Goal: Communication & Community: Answer question/provide support

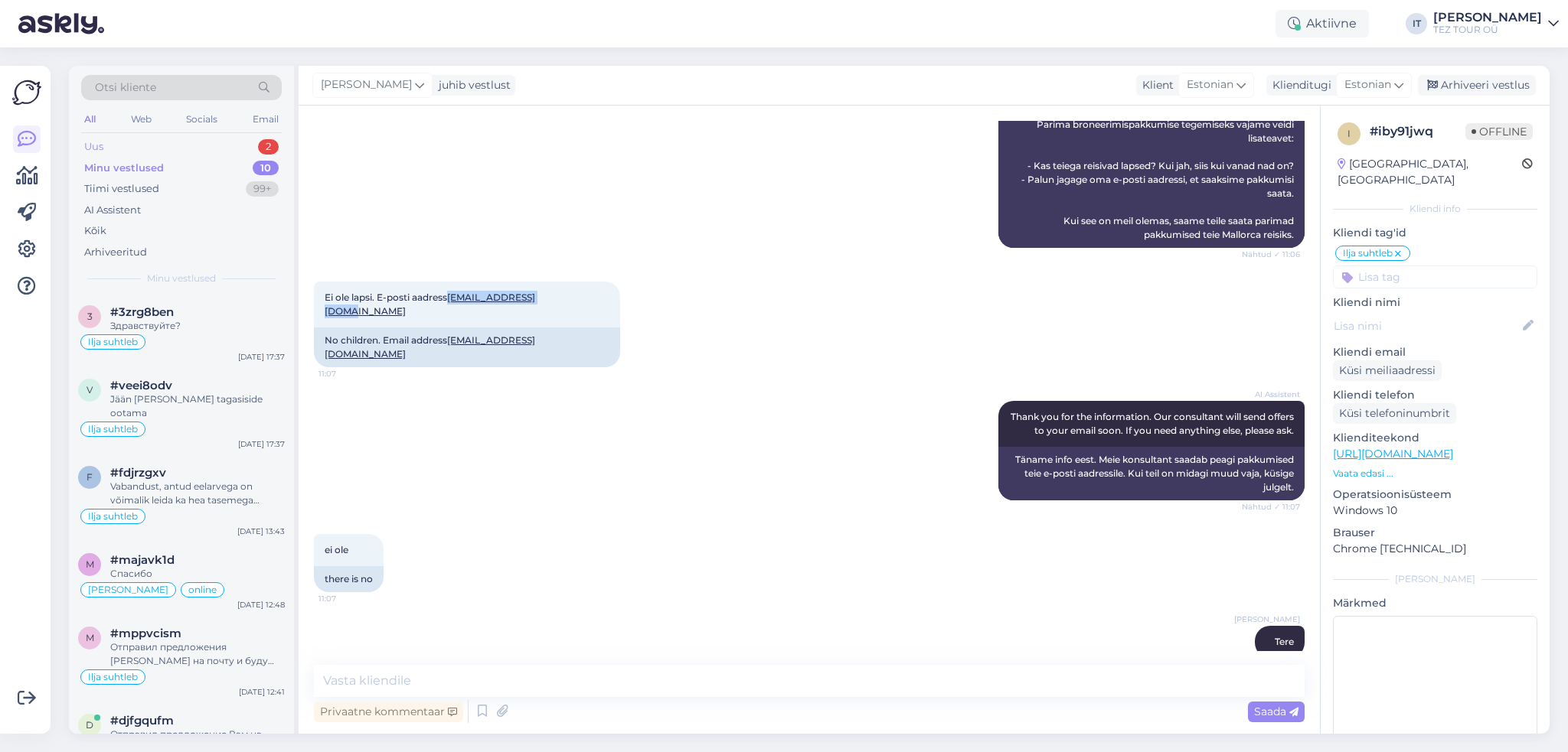
click at [174, 144] on div "Uus 2" at bounding box center [181, 147] width 200 height 22
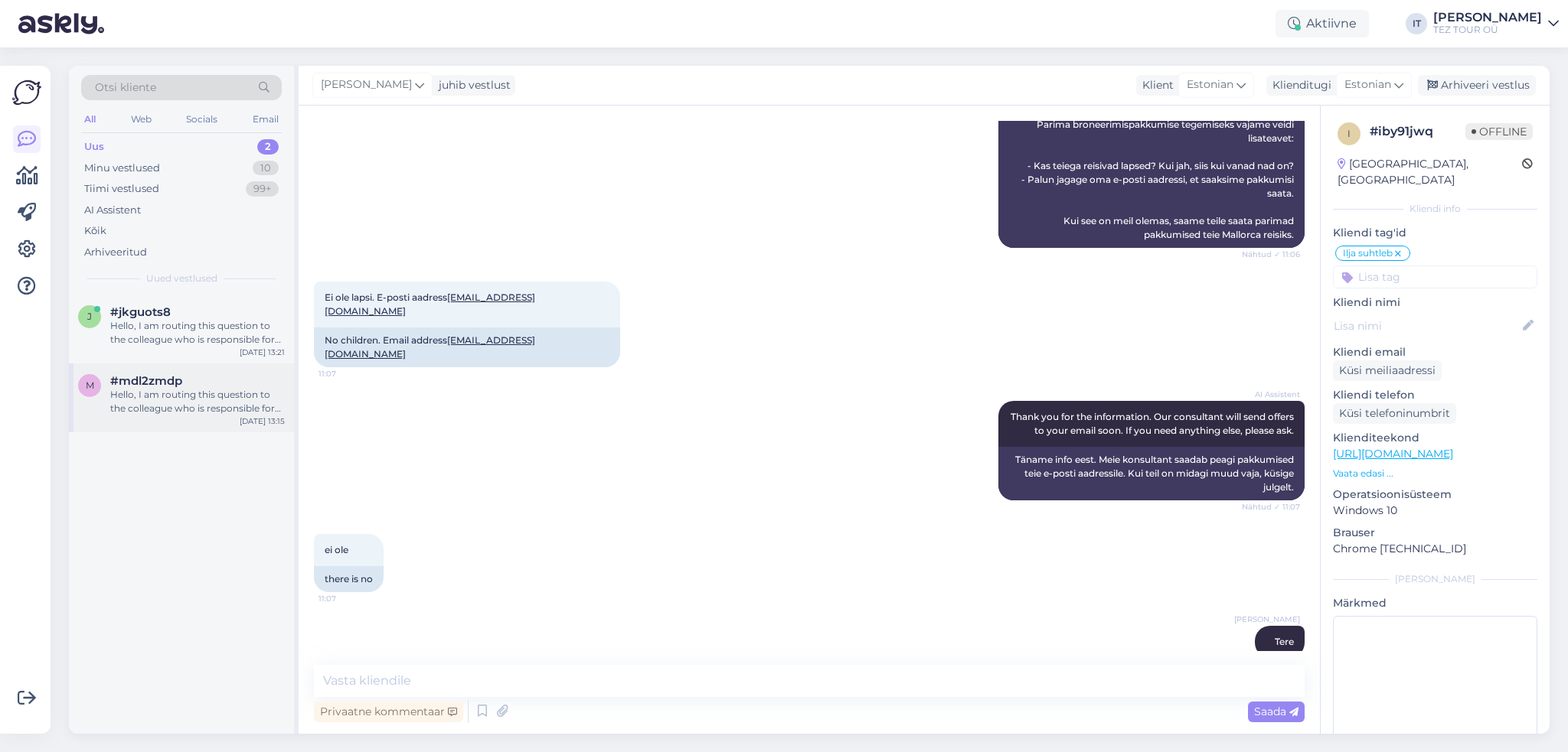
click at [228, 370] on div "m #mdl2zmdp Hello, I am routing this question to the colleague who is responsib…" at bounding box center [181, 398] width 226 height 69
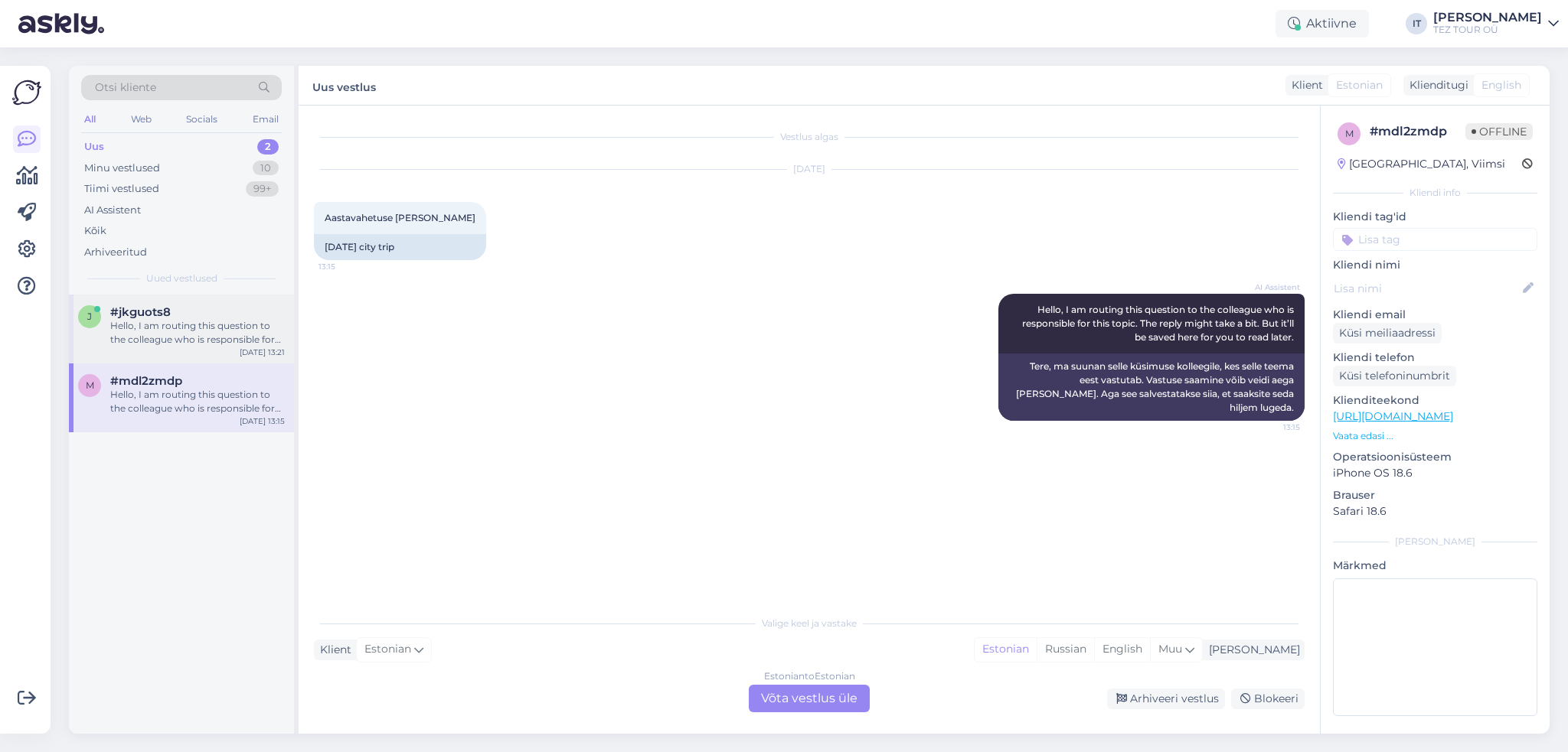
click at [215, 333] on div "Hello, I am routing this question to the colleague who is responsible for this …" at bounding box center [198, 333] width 175 height 28
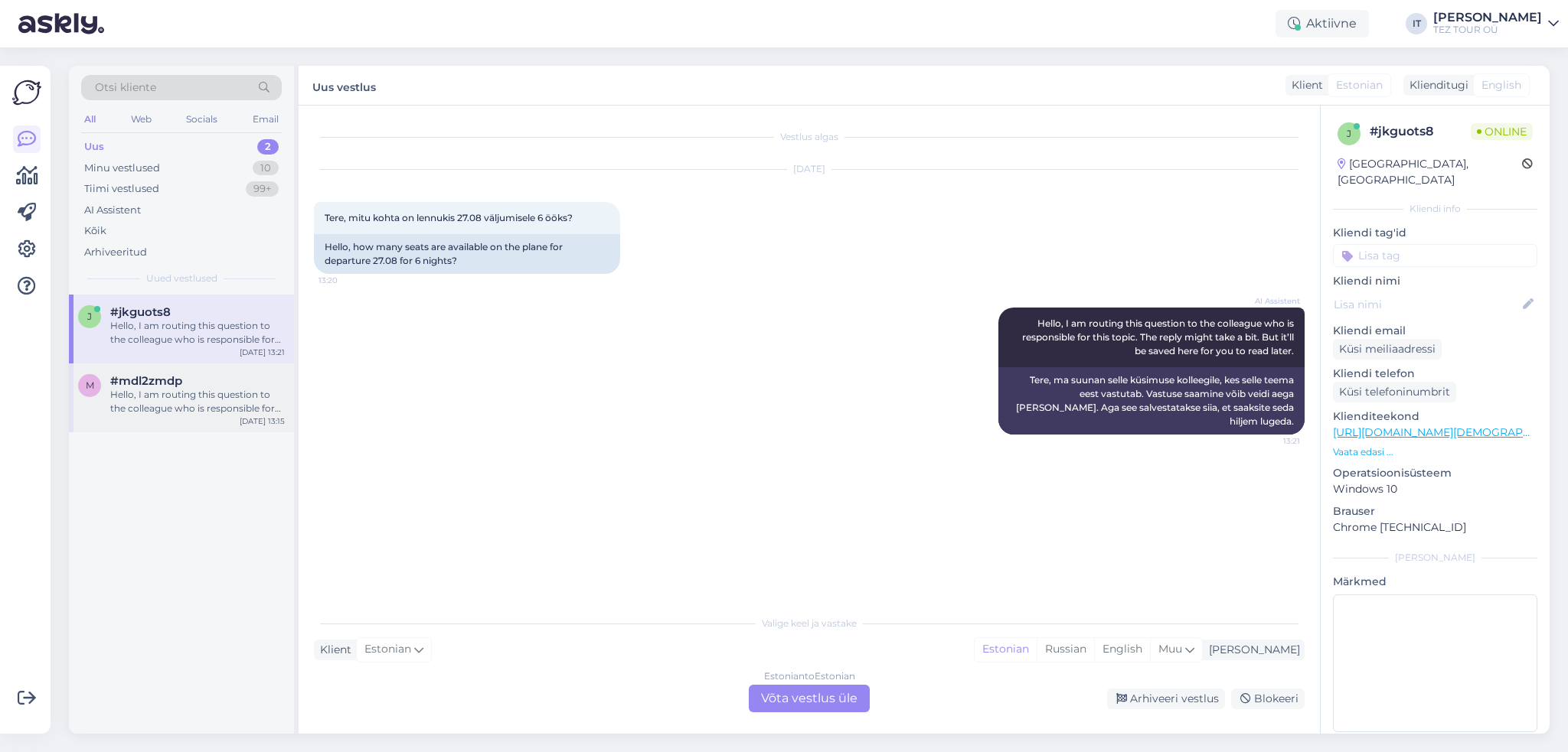
click at [230, 382] on div "#mdl2zmdp" at bounding box center [198, 381] width 175 height 14
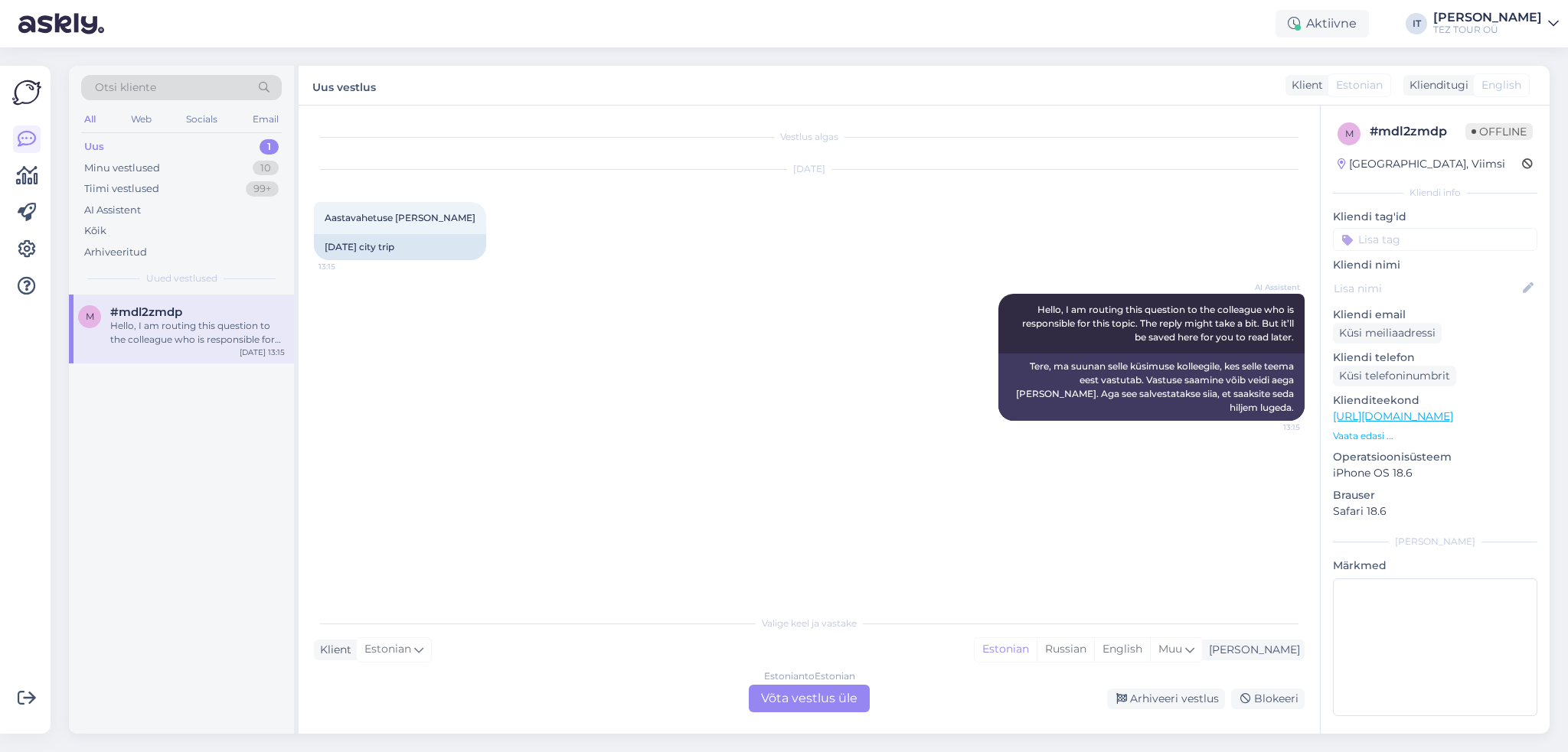
click at [185, 342] on div "Hello, I am routing this question to the colleague who is responsible for this …" at bounding box center [198, 333] width 175 height 28
click at [802, 697] on div "Estonian to Estonian Võta vestlus üle" at bounding box center [809, 699] width 121 height 28
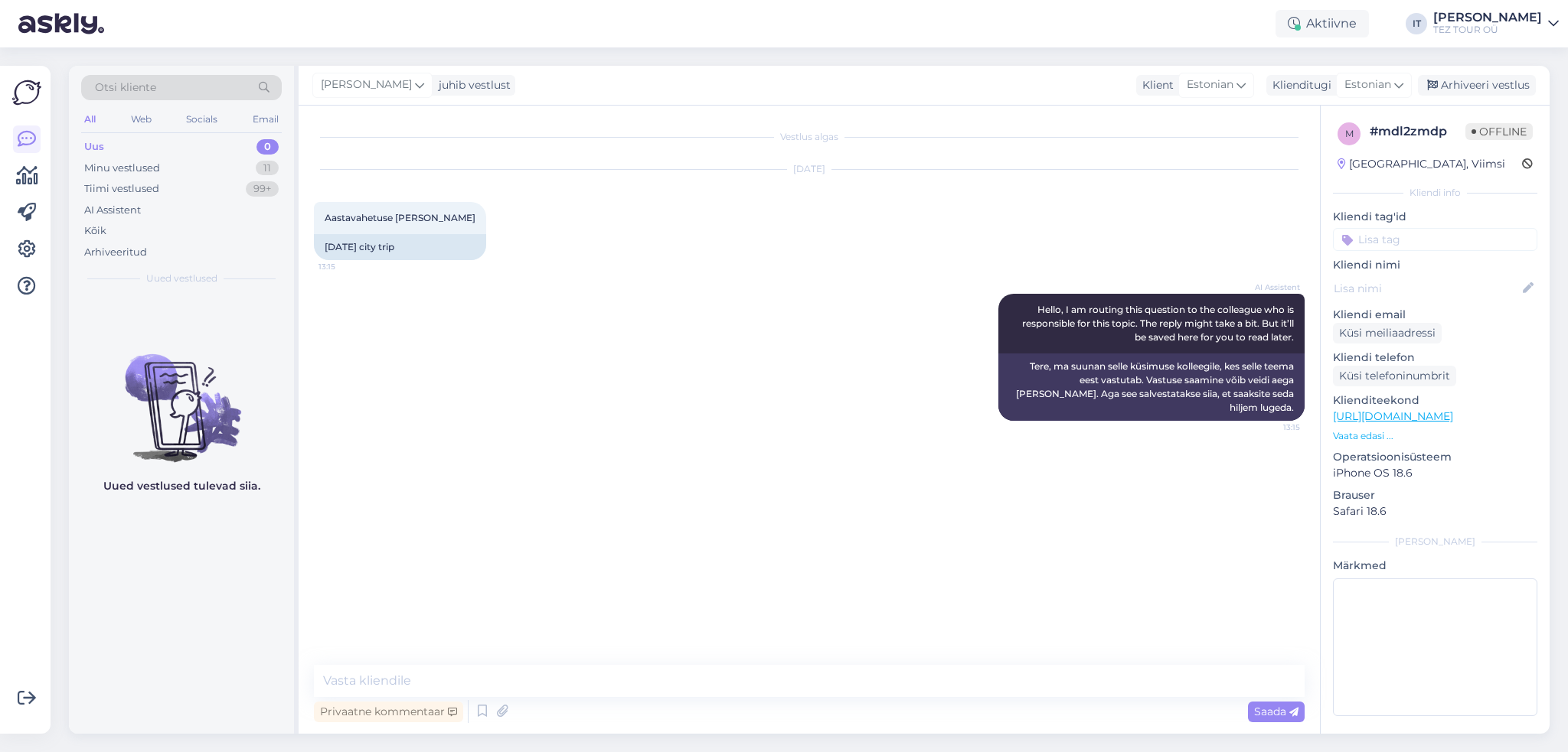
click at [631, 704] on div "Privaatne kommentaar Saada" at bounding box center [809, 711] width 991 height 29
click at [619, 682] on textarea at bounding box center [809, 682] width 991 height 32
type textarea "Y"
type textarea "[PERSON_NAME]"
type textarea "Tere"
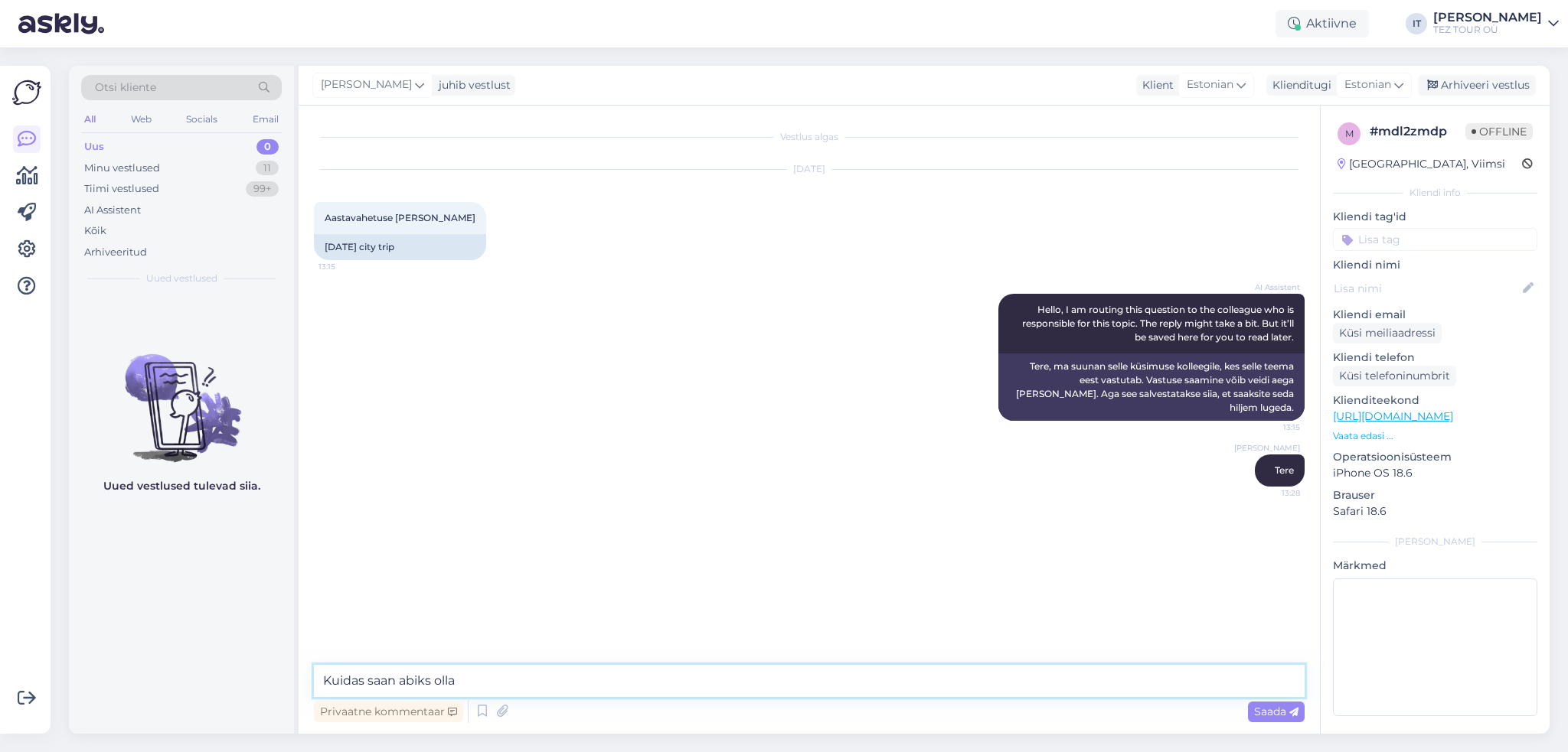
type textarea "Kuidas saan abiks olla?"
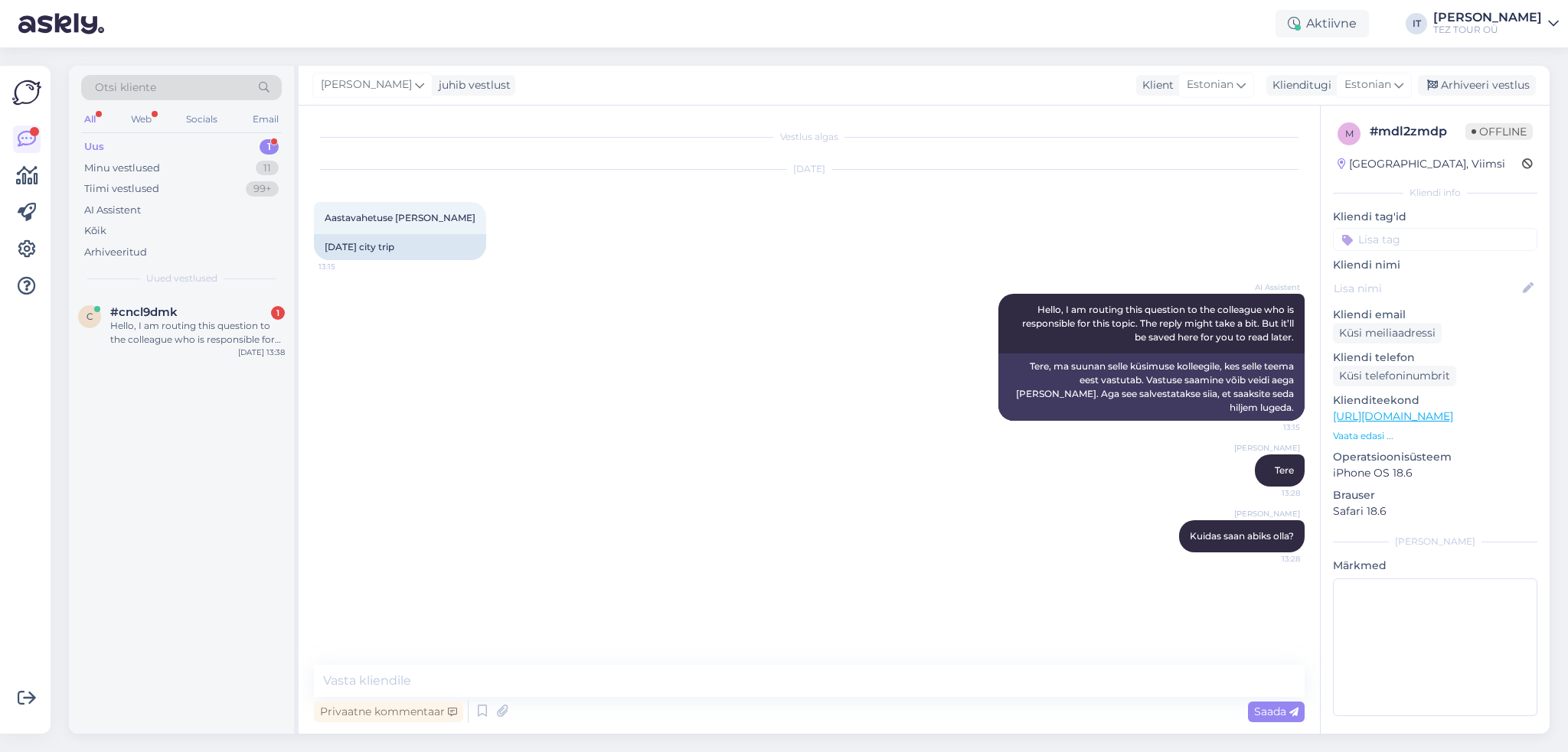
click at [226, 146] on div "Uus 1" at bounding box center [181, 147] width 200 height 22
click at [265, 332] on div "Hello, I am routing this question to the colleague who is responsible for this …" at bounding box center [198, 333] width 175 height 28
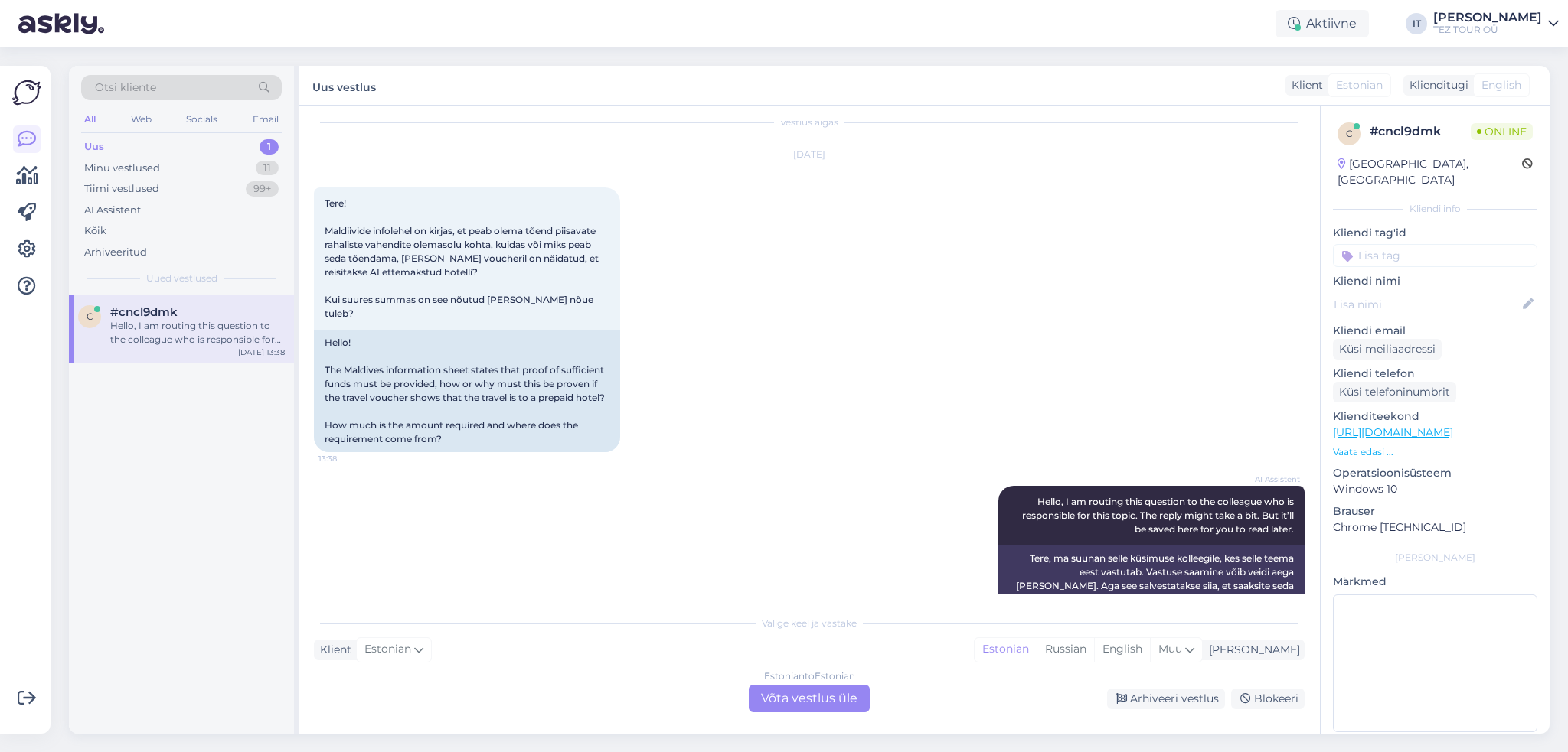
scroll to position [23, 0]
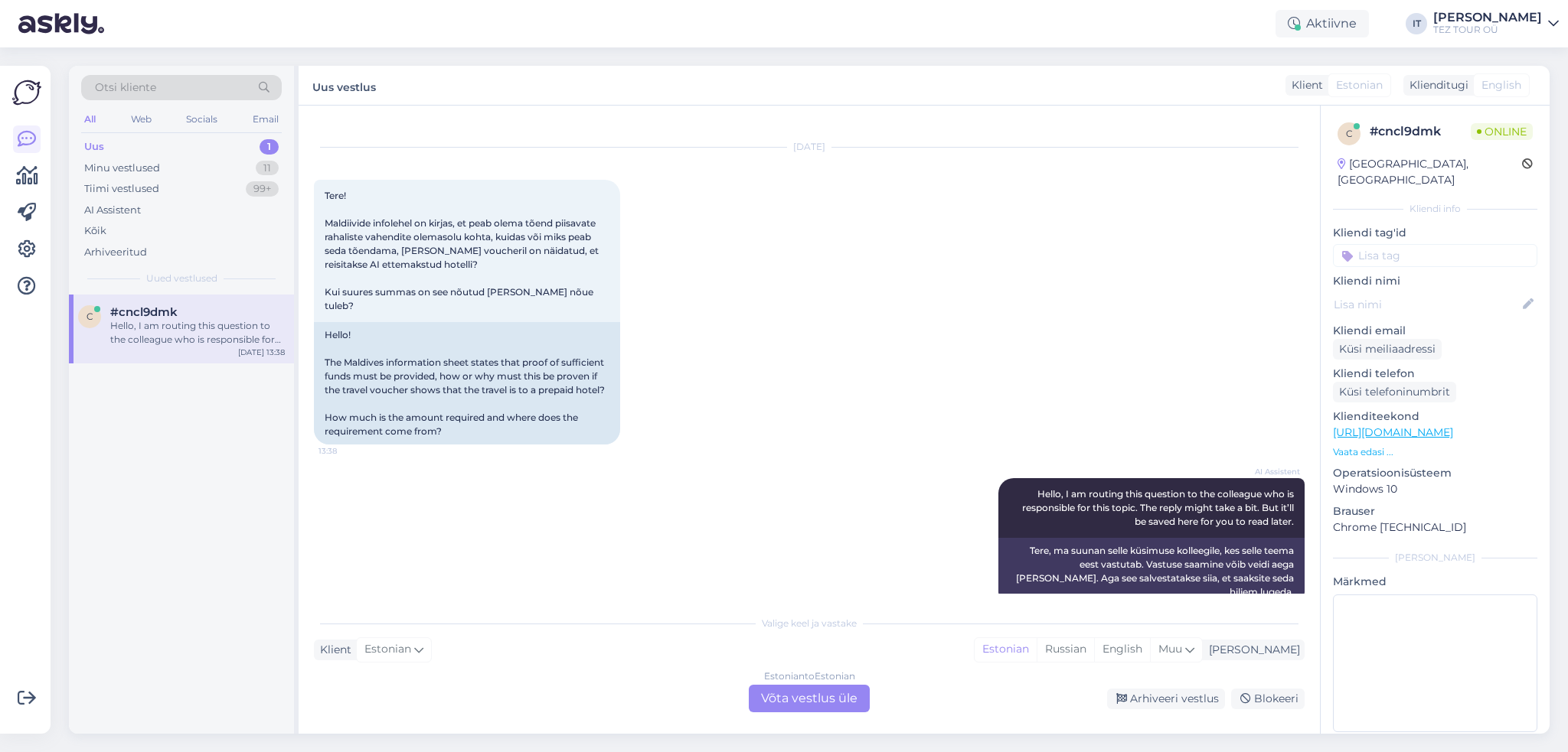
click at [757, 698] on div "Estonian to Estonian Võta vestlus üle" at bounding box center [809, 699] width 121 height 28
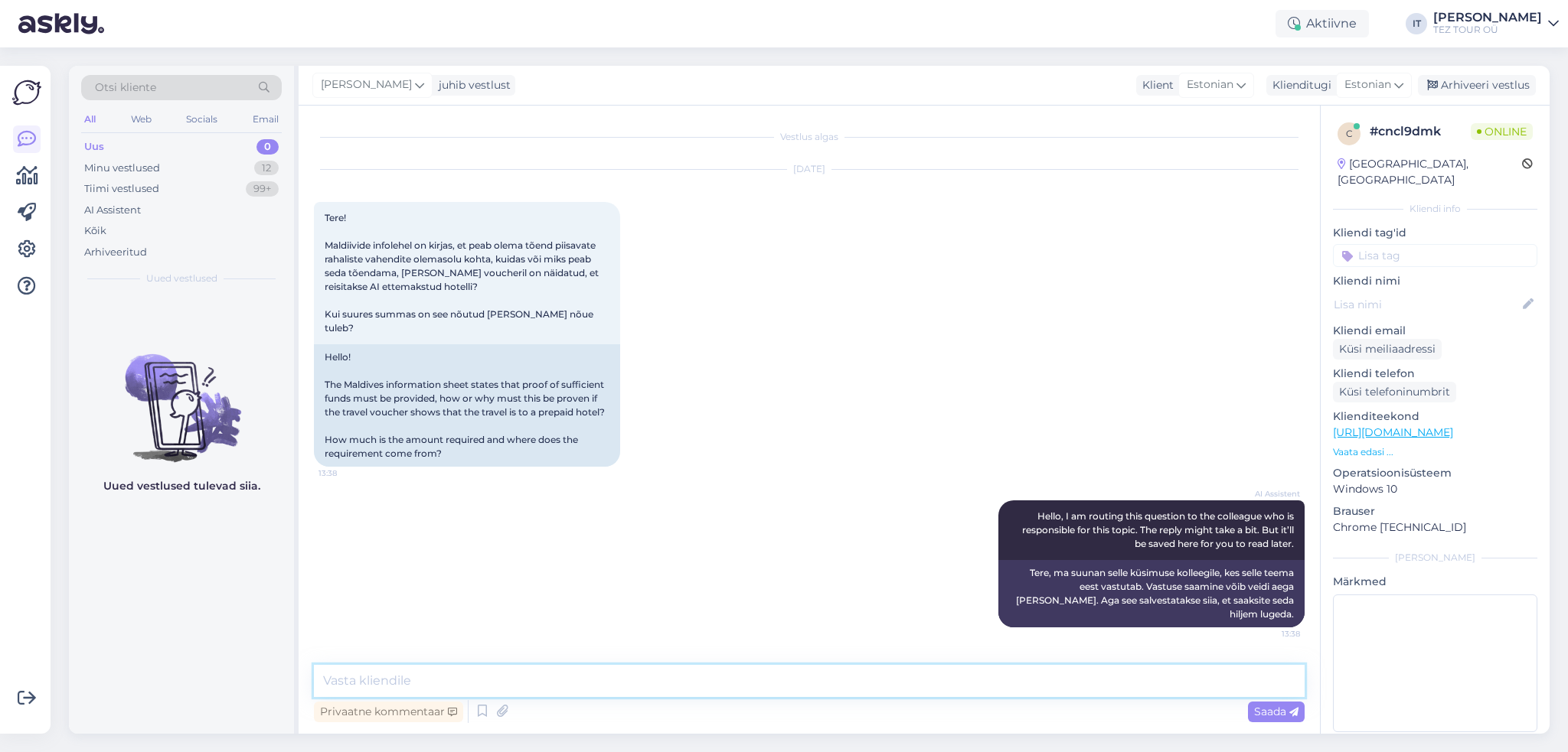
click at [530, 673] on textarea at bounding box center [809, 682] width 991 height 32
type textarea "Tere"
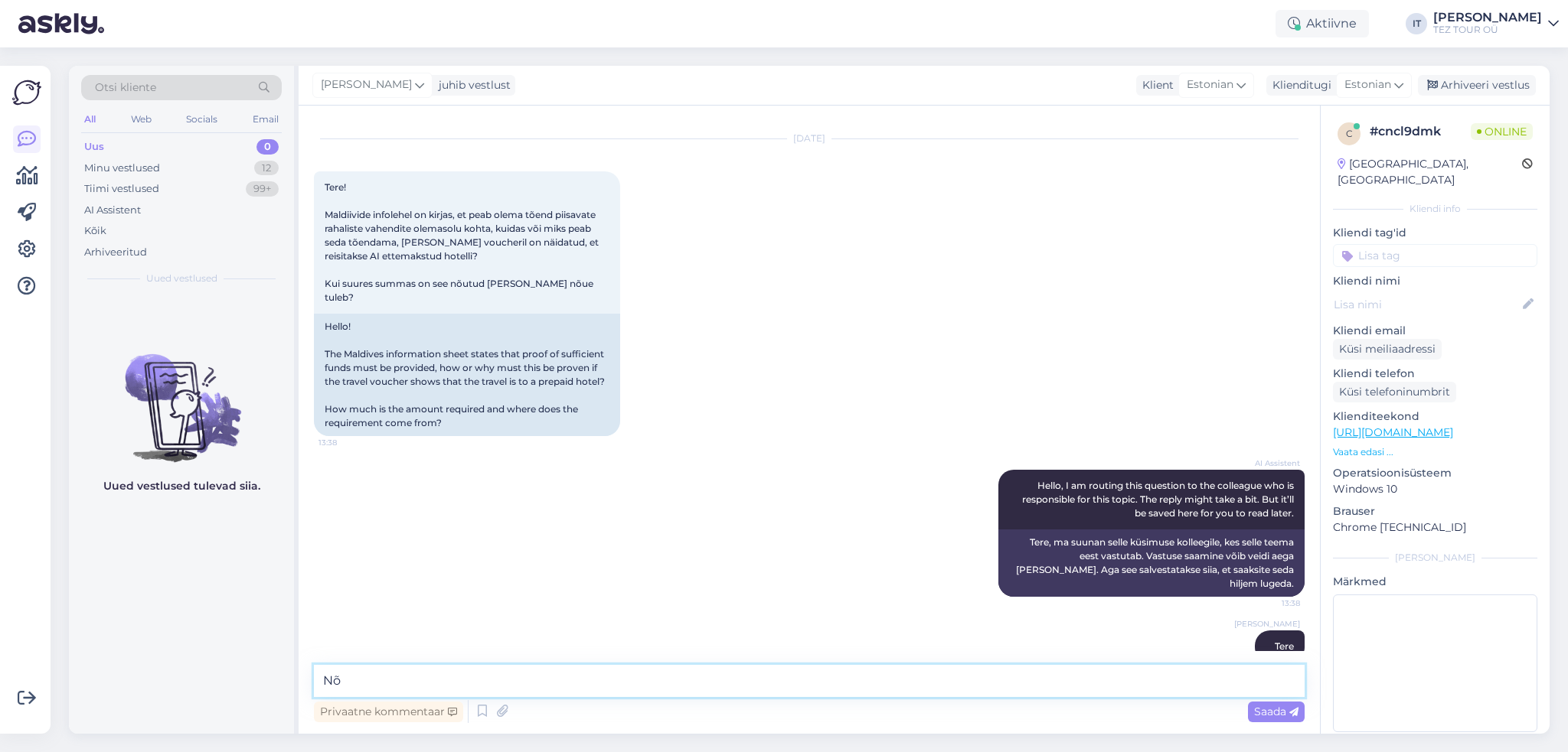
type textarea "N"
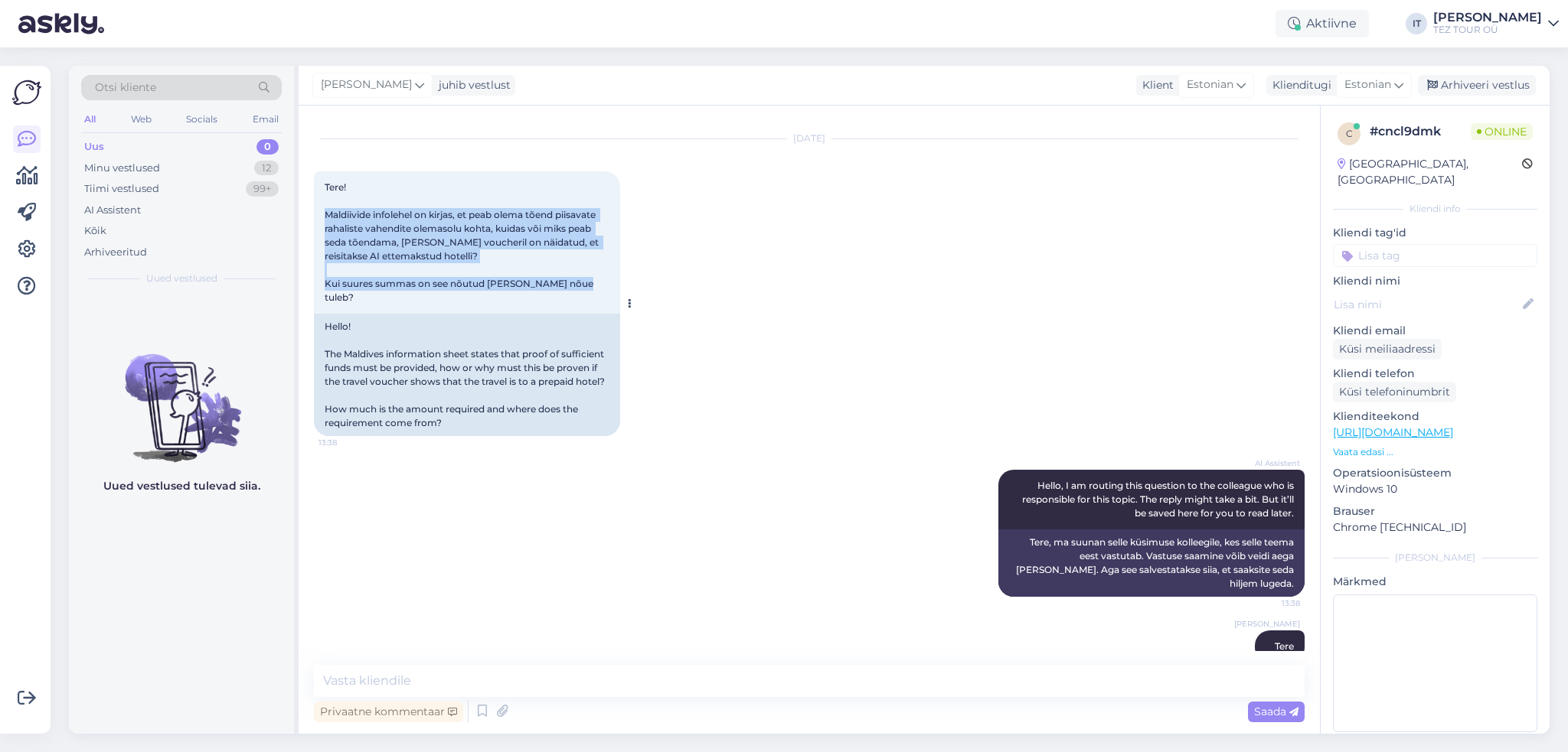
drag, startPoint x: 327, startPoint y: 216, endPoint x: 607, endPoint y: 282, distance: 287.7
click at [607, 282] on div "Tere! Maldiivide infolehel on kirjas, et peab olema tõend piisavate rahaliste v…" at bounding box center [466, 243] width 306 height 142
copy span "Maldiivide infolehel on kirjas, et peab olema tõend piisavate rahaliste vahendi…"
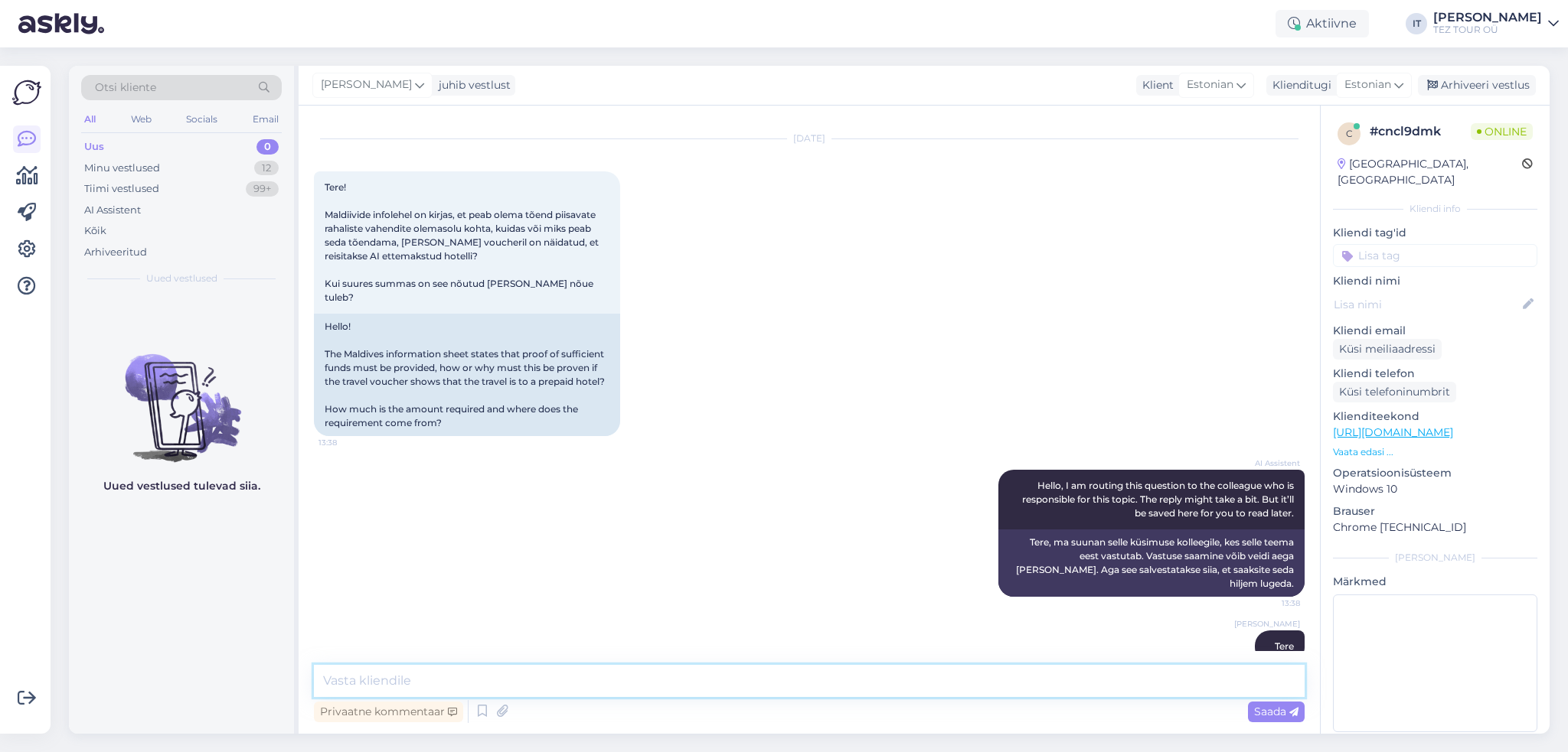
click at [490, 682] on textarea at bounding box center [809, 682] width 991 height 32
paste textarea "immigratsiooniametnik võib siiski nõuda tõendit piisavate rahaliste vahendite o…"
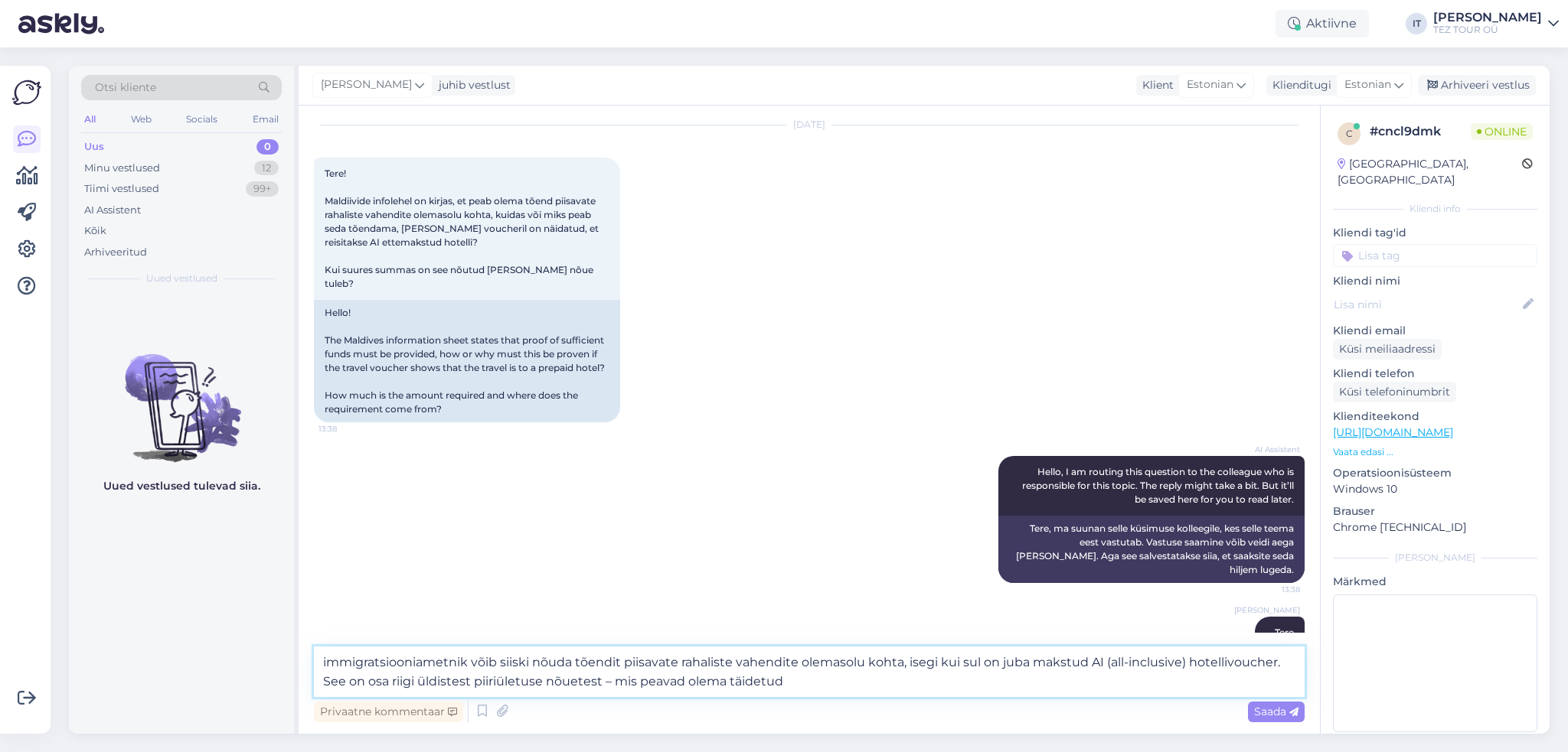
scroll to position [49, 0]
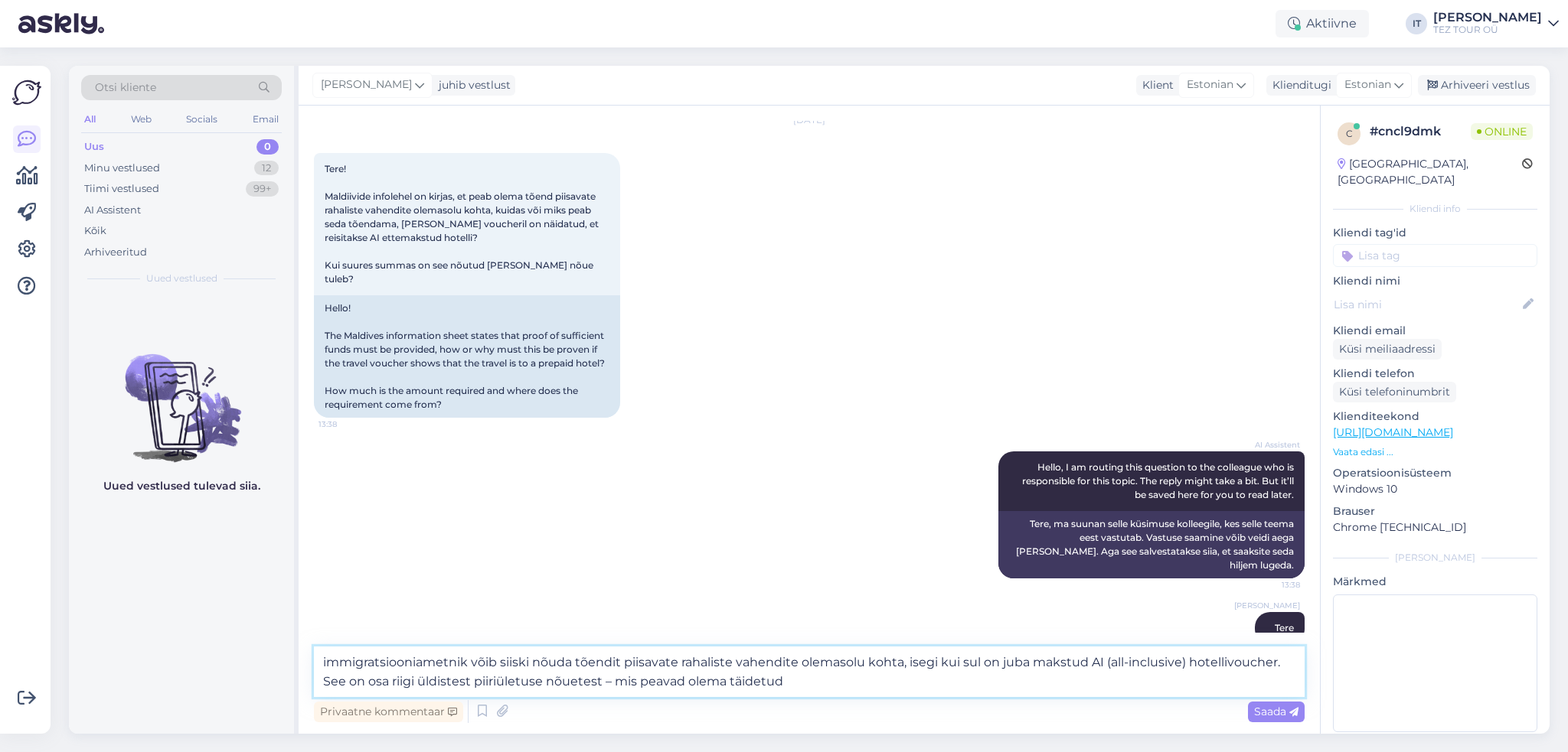
click at [524, 663] on textarea "immigratsiooniametnik võib siiski nõuda tõendit piisavate rahaliste vahendite o…" at bounding box center [809, 672] width 991 height 50
click at [327, 665] on textarea "immigratsiooniametnik võib nõuda tõendit piisavate rahaliste vahendite olemasol…" at bounding box center [809, 672] width 991 height 50
drag, startPoint x: 415, startPoint y: 664, endPoint x: 296, endPoint y: 647, distance: 120.2
click at [296, 647] on div "Otsi kliente All Web Socials Email Uus 0 Minu vestlused 12 Tiimi vestlused 99+ …" at bounding box center [808, 399] width 1480 height 668
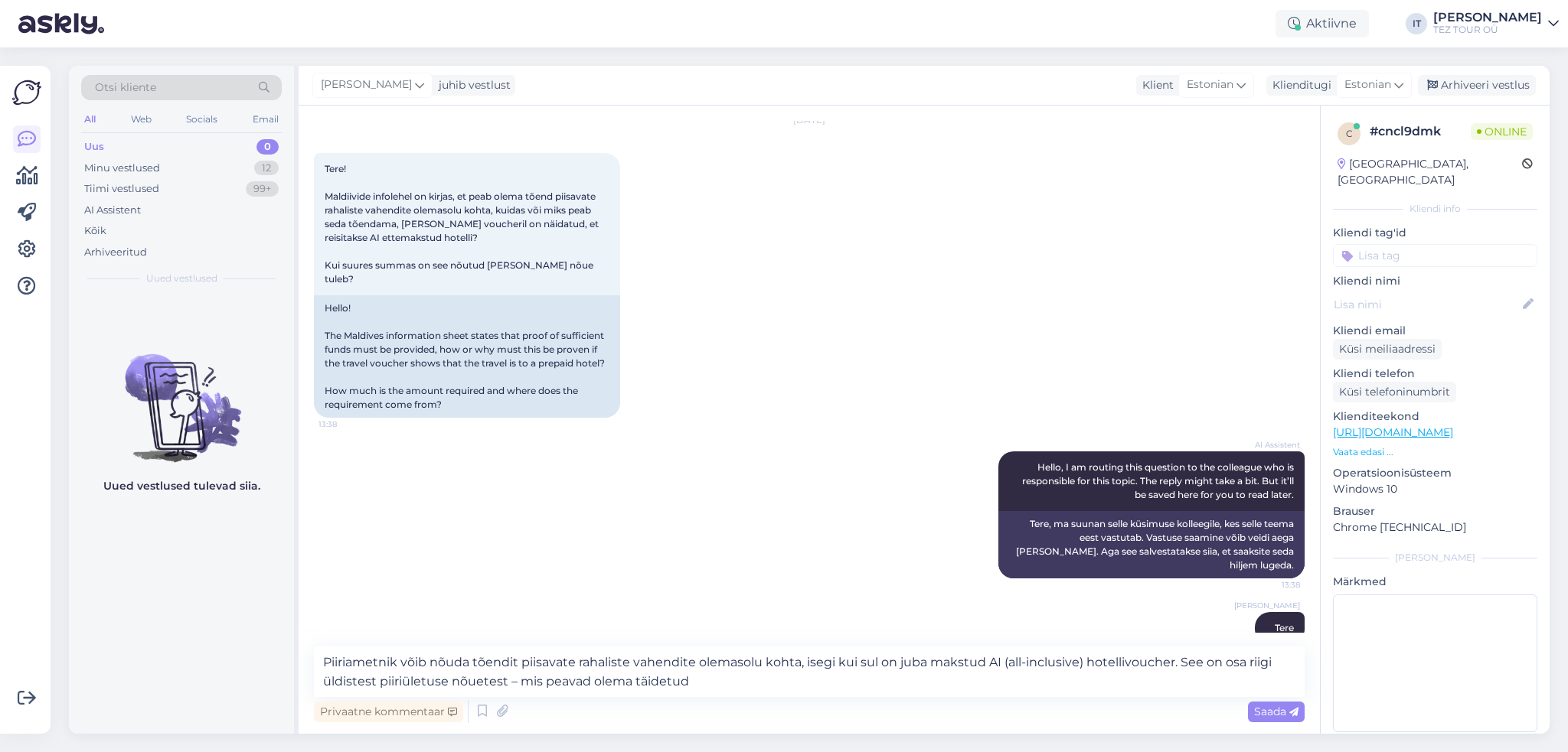
click at [1471, 244] on input at bounding box center [1435, 255] width 205 height 23
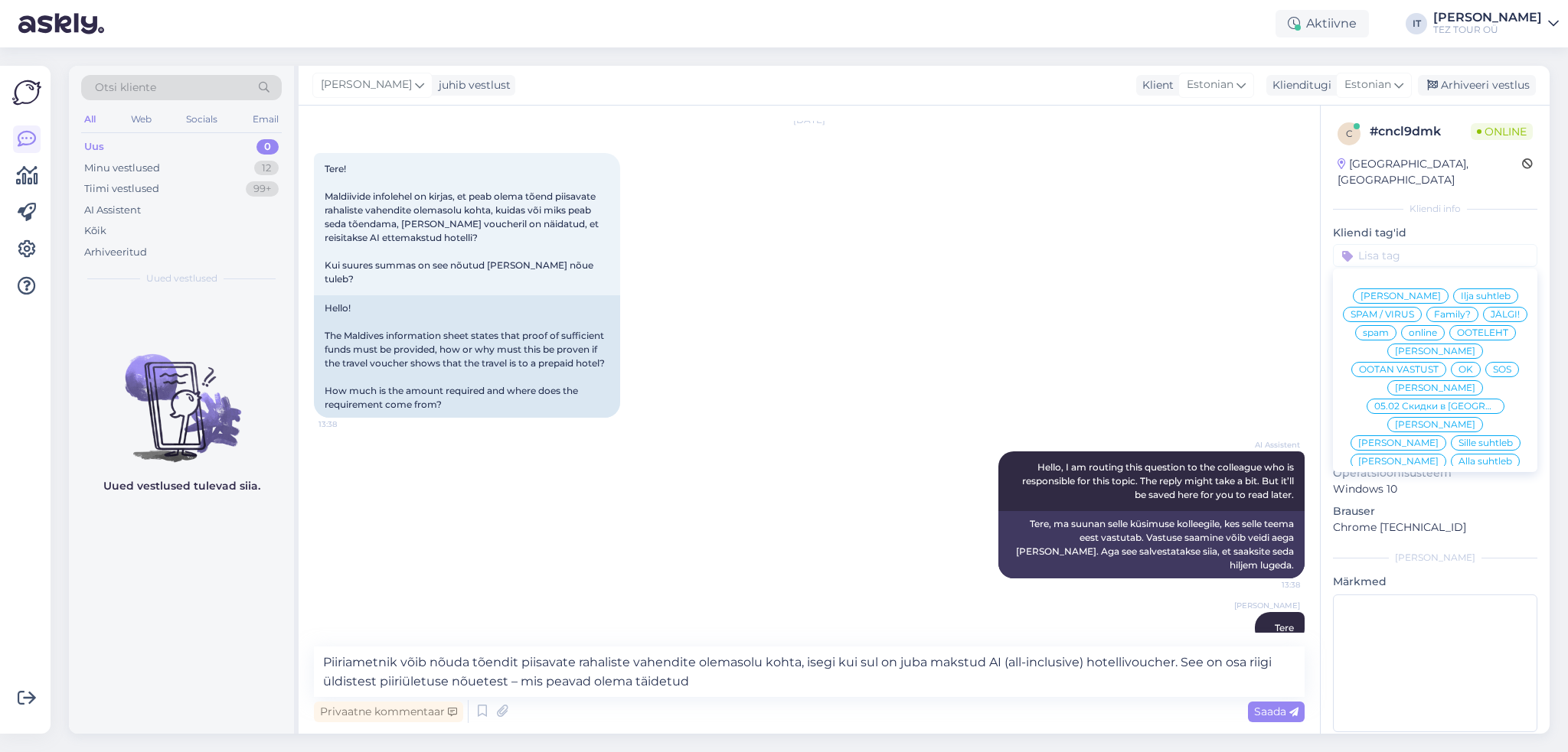
click at [1486, 291] on span "Ilja suhtleb" at bounding box center [1485, 296] width 50 height 9
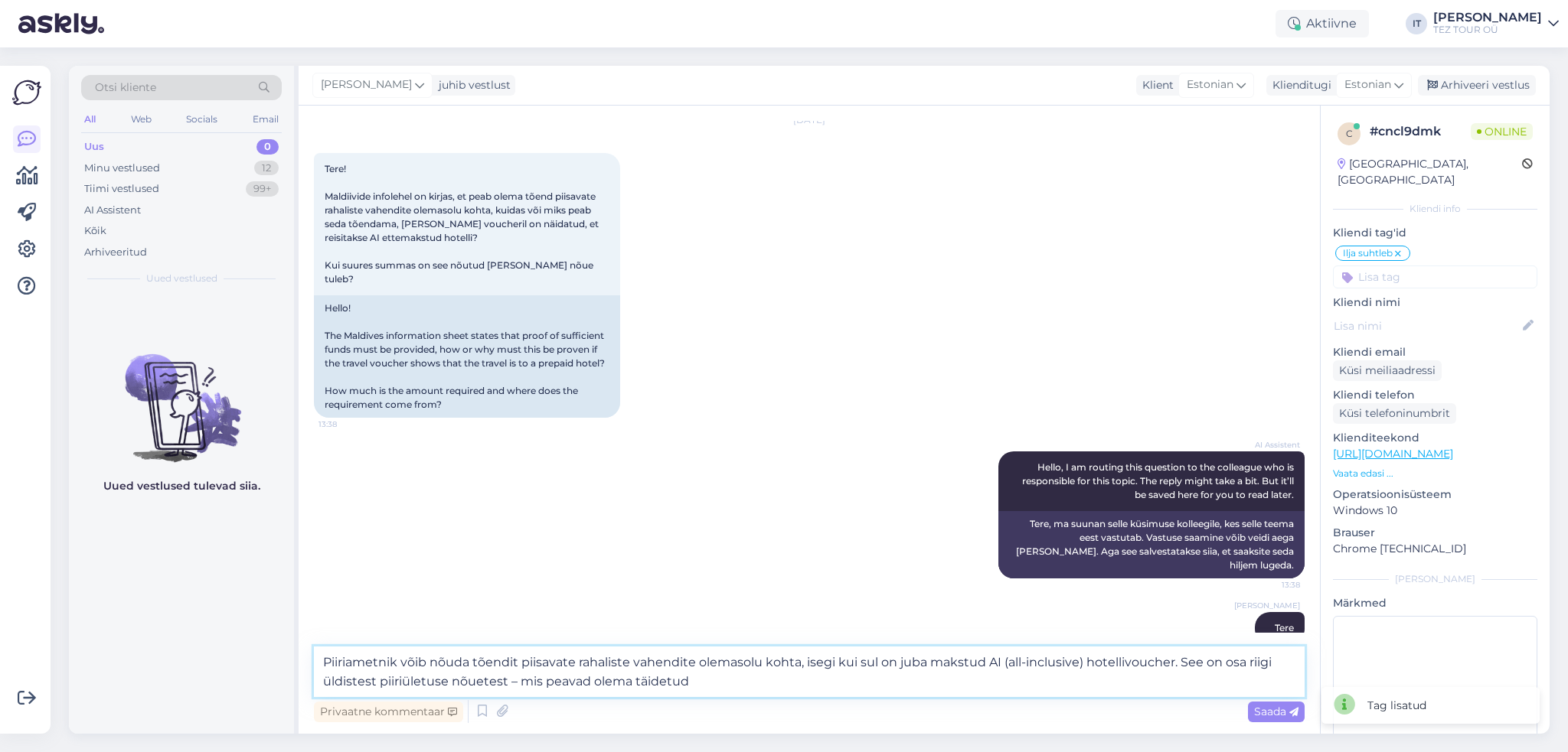
click at [869, 662] on textarea "Piiriametnik võib nõuda tõendit piisavate rahaliste vahendite olemasolu kohta, …" at bounding box center [809, 672] width 991 height 50
click at [959, 665] on textarea "Piiriametnik võib nõuda tõendit piisavate rahaliste vahendite olemasolu kohta, …" at bounding box center [809, 672] width 991 height 50
click at [717, 682] on textarea "Piiriametnik võib nõuda tõendit piisavate rahaliste vahendite olemasolu kohta, …" at bounding box center [809, 672] width 991 height 50
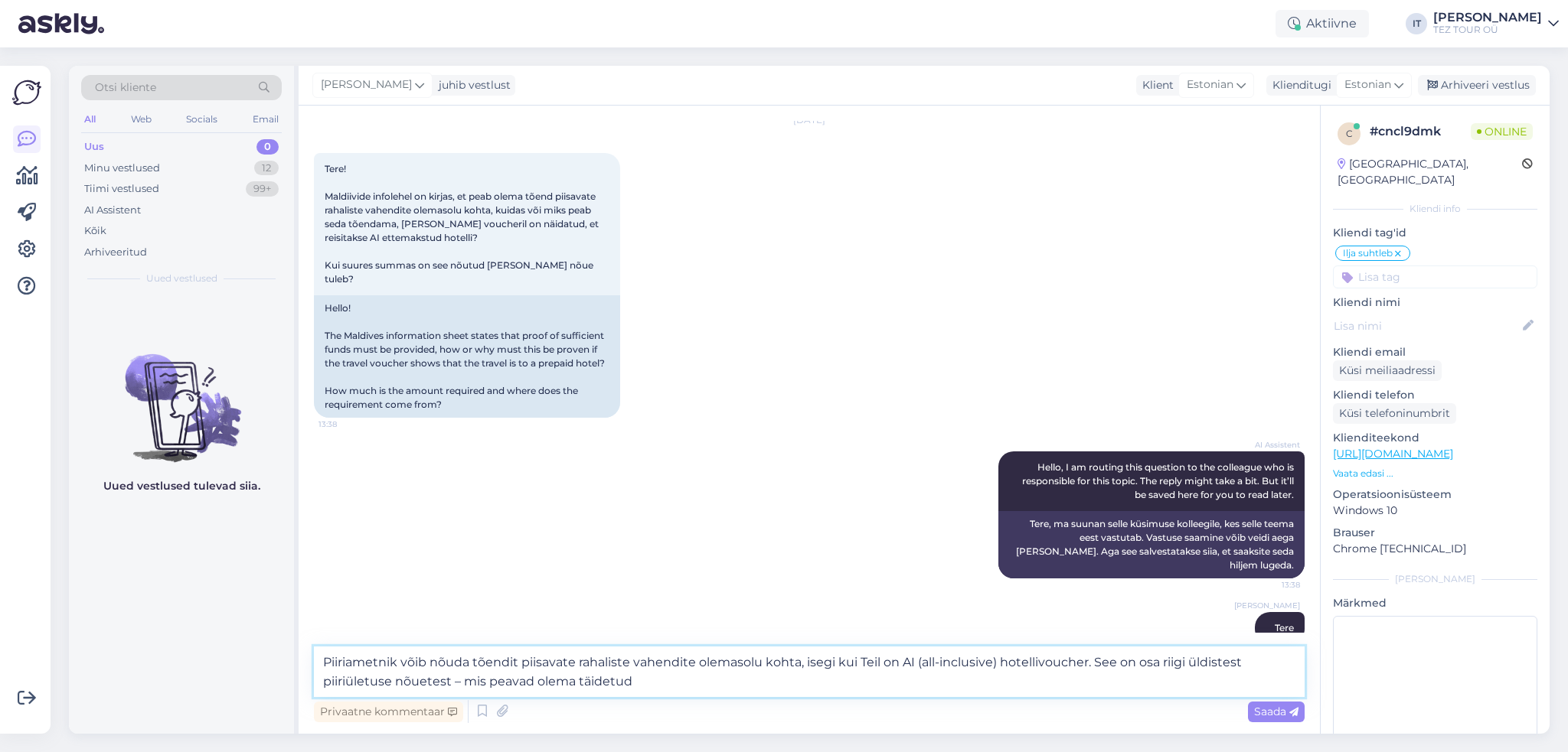
type textarea "Piiriametnik võib nõuda tõendit piisavate rahaliste vahendite olemasolu kohta, …"
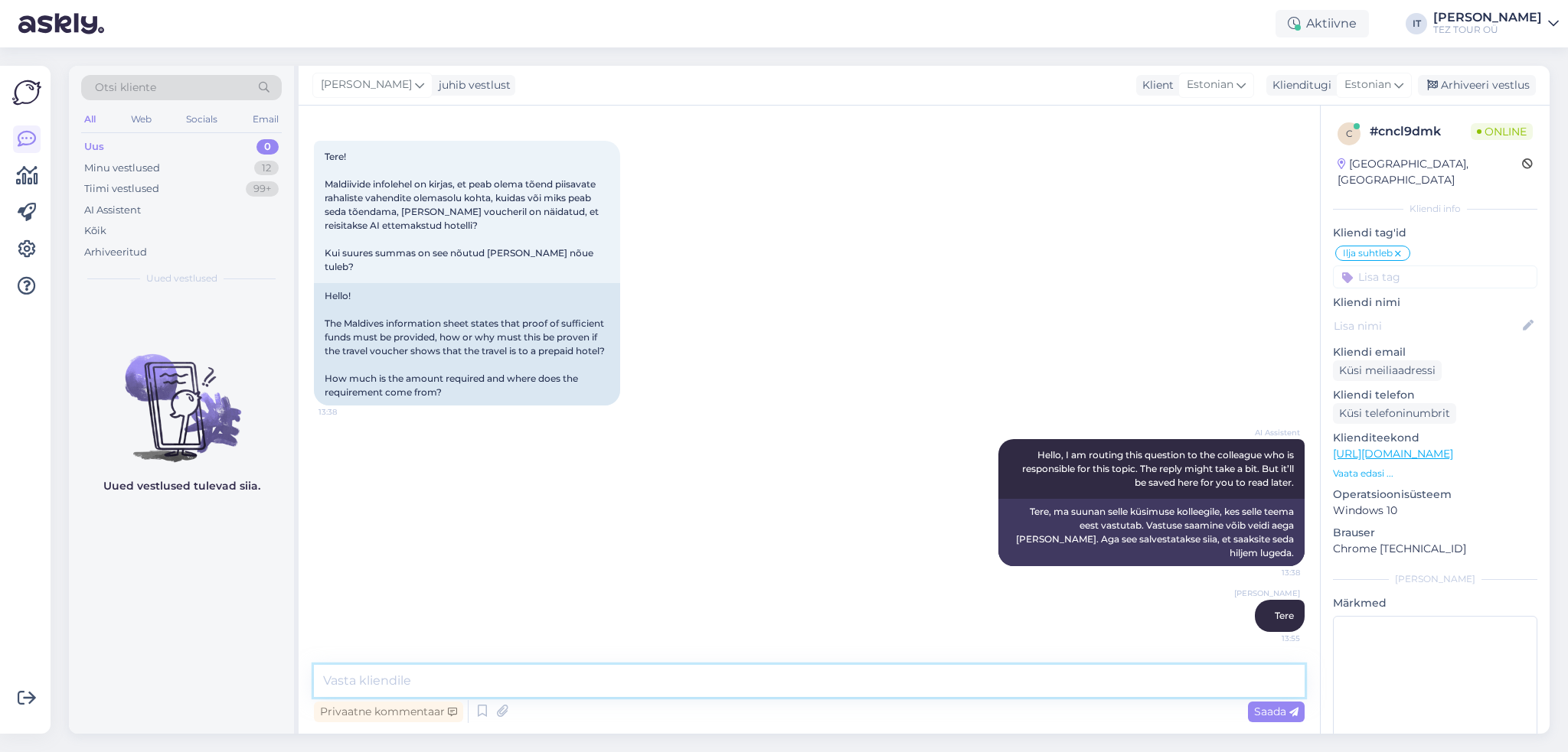
scroll to position [138, 0]
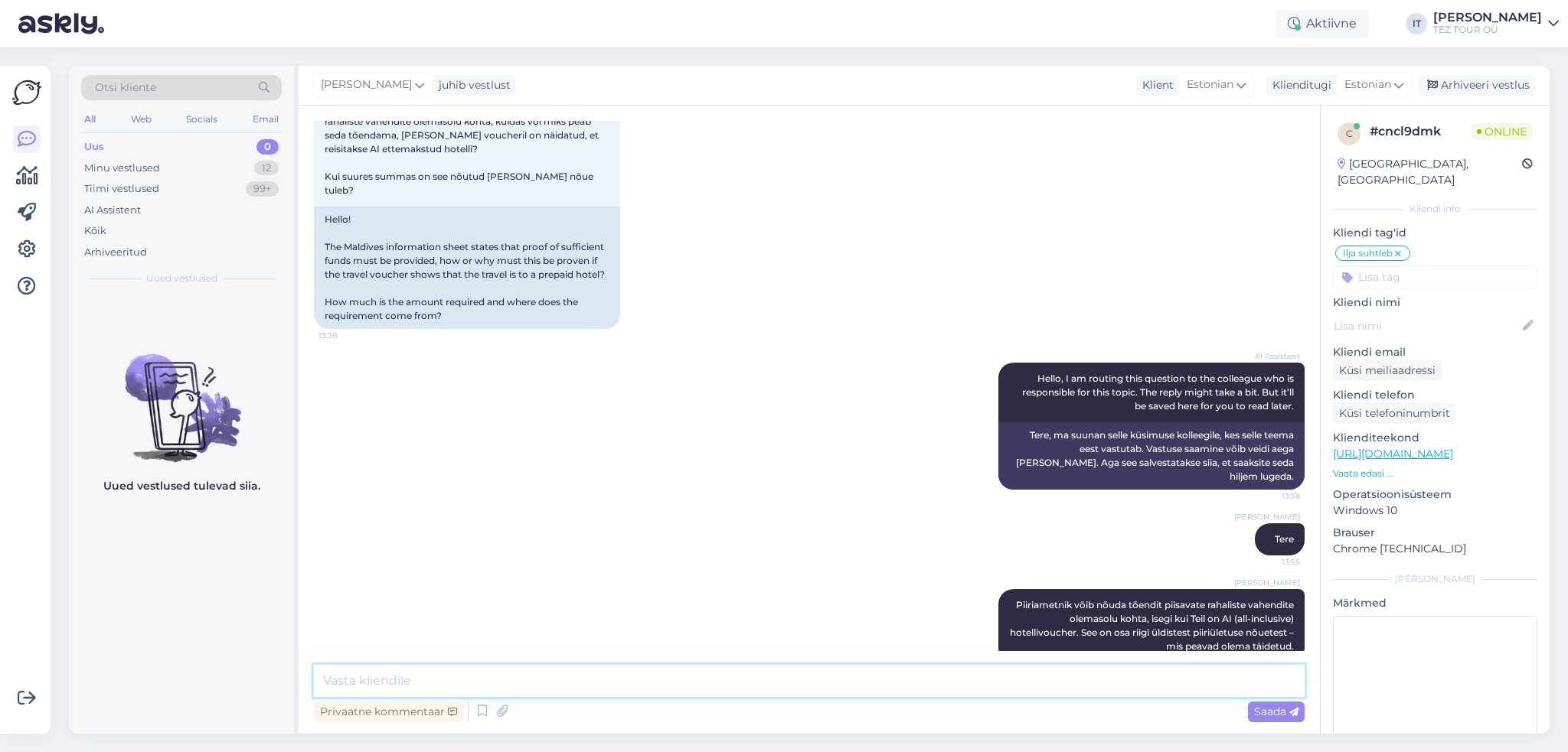
paste textarea "Seega: kui planeerid näiteks 7-päevast reisi, võiks sul immigrationil esitada t…"
click at [445, 681] on textarea "Seega: kui planeerid näiteks 7-päevast reisi, võiks sul immigrationil esitada t…" at bounding box center [809, 682] width 991 height 32
click at [622, 679] on textarea "Seega: kui planeerite näiteks 7-päevast reisi, võiks sul immigrationil esitada …" at bounding box center [809, 682] width 991 height 32
click at [628, 679] on textarea "Seega: kui planeerite näiteks 7-päevast reisi, võib sul immigrationil esitada t…" at bounding box center [809, 682] width 991 height 32
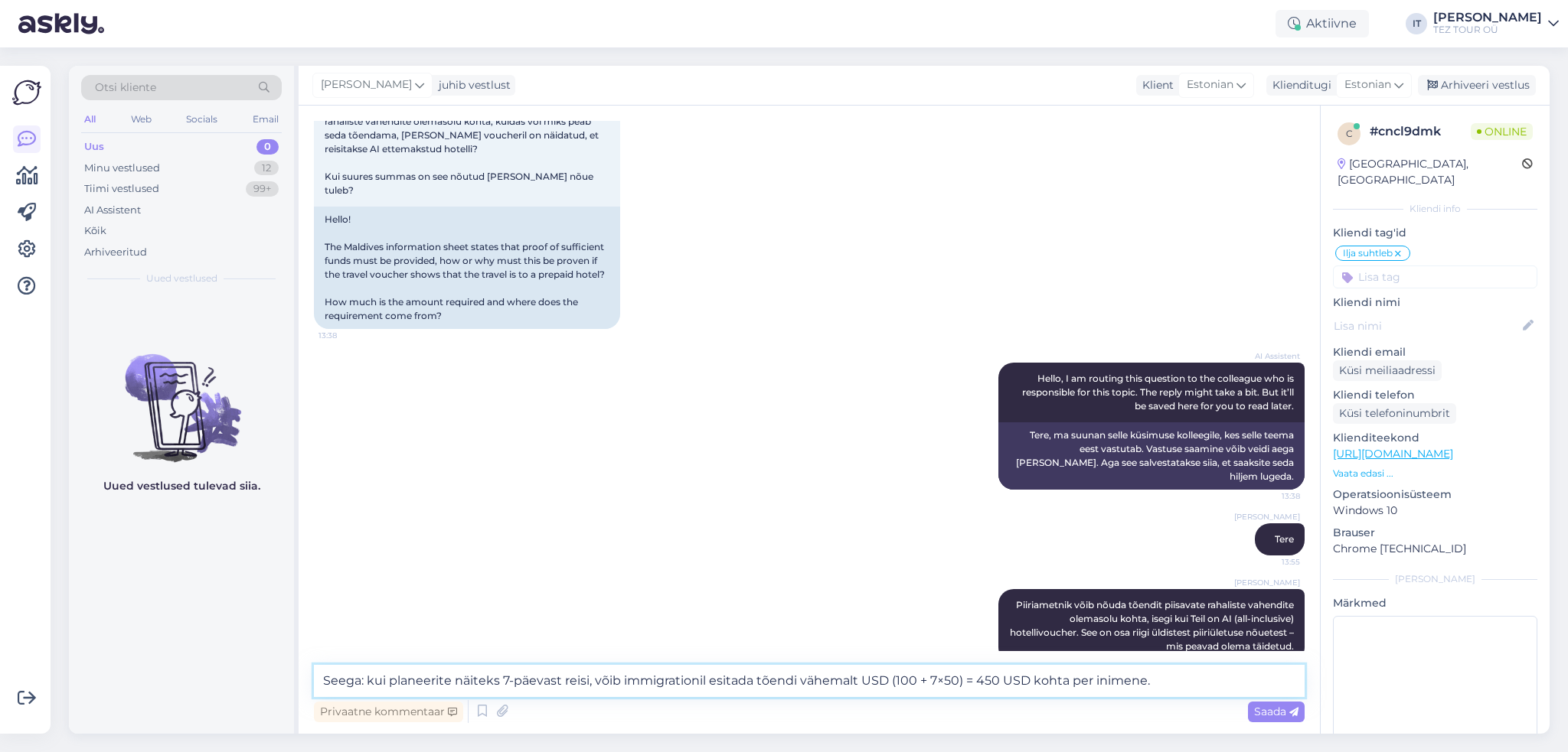
click at [682, 680] on textarea "Seega: kui planeerite näiteks 7-päevast reisi, võib immigrationil esitada tõend…" at bounding box center [809, 682] width 991 height 32
click at [1216, 677] on textarea "Seega: kui planeerite näiteks 7-päevast reisi, võib piiriametnik paluda esitada…" at bounding box center [809, 682] width 991 height 32
type textarea "Seega: kui planeerite näiteks 7-päevast reisi, võib piiriametnik paluda esitada…"
click at [1293, 716] on icon at bounding box center [1294, 712] width 9 height 9
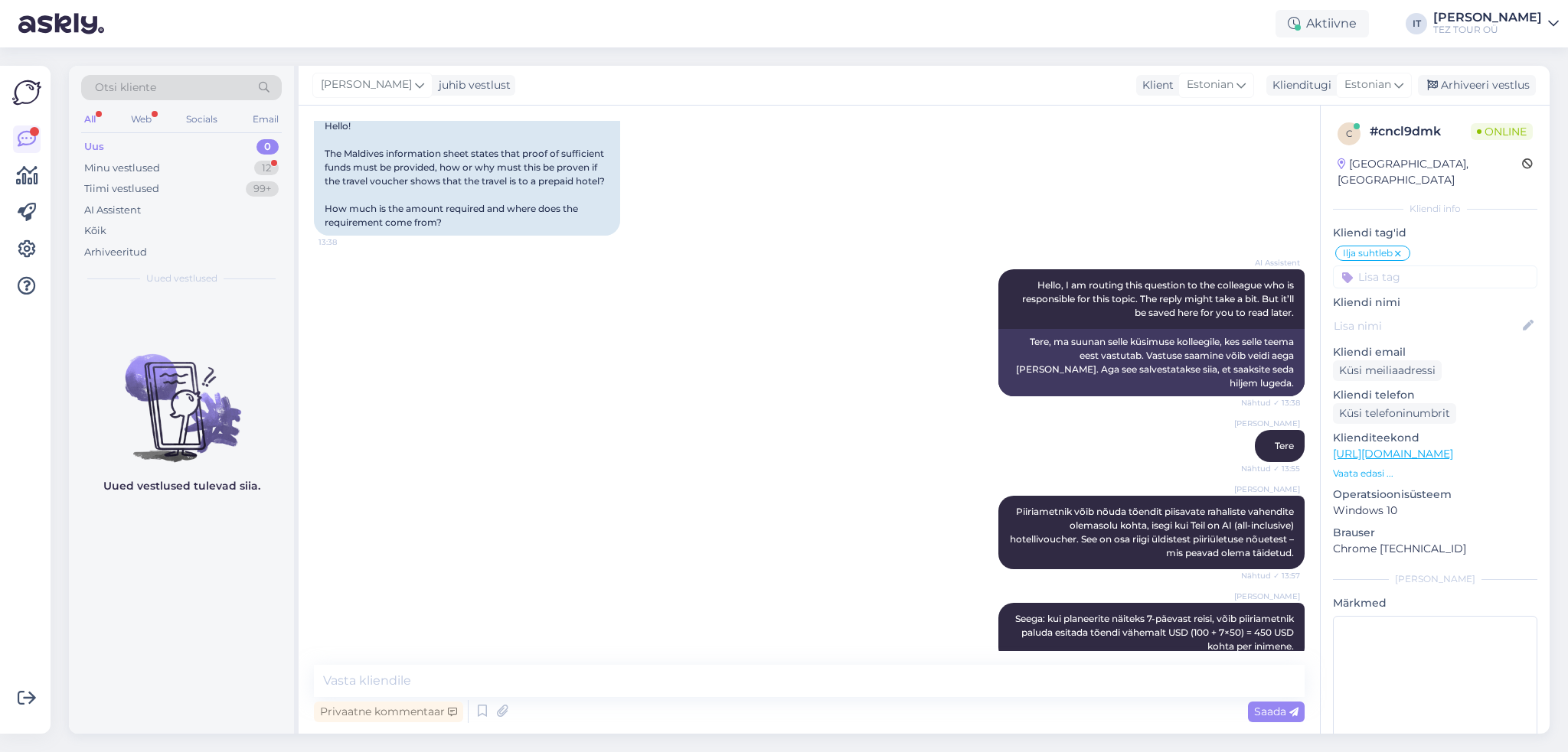
scroll to position [297, 0]
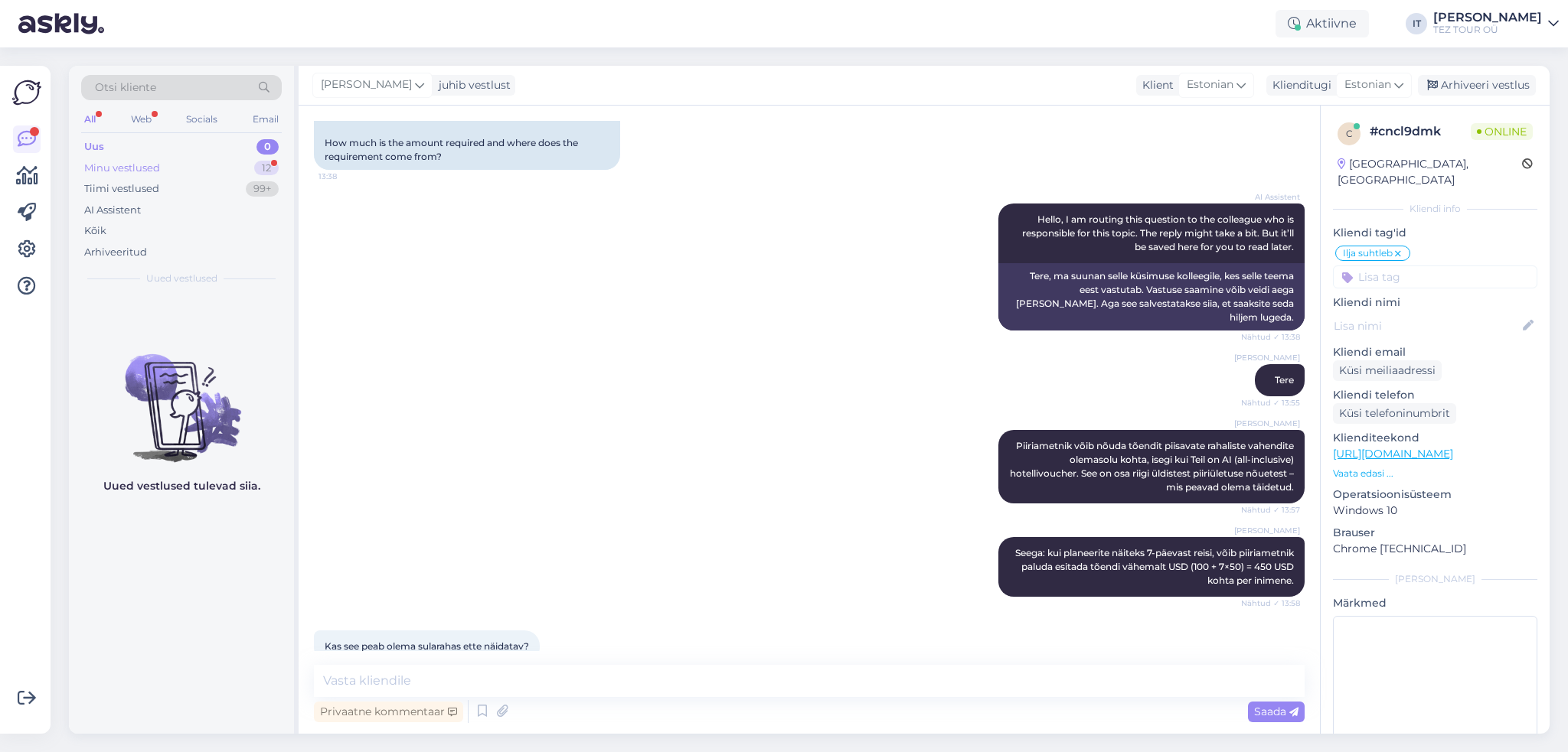
click at [231, 161] on div "Minu vestlused 12" at bounding box center [181, 169] width 200 height 22
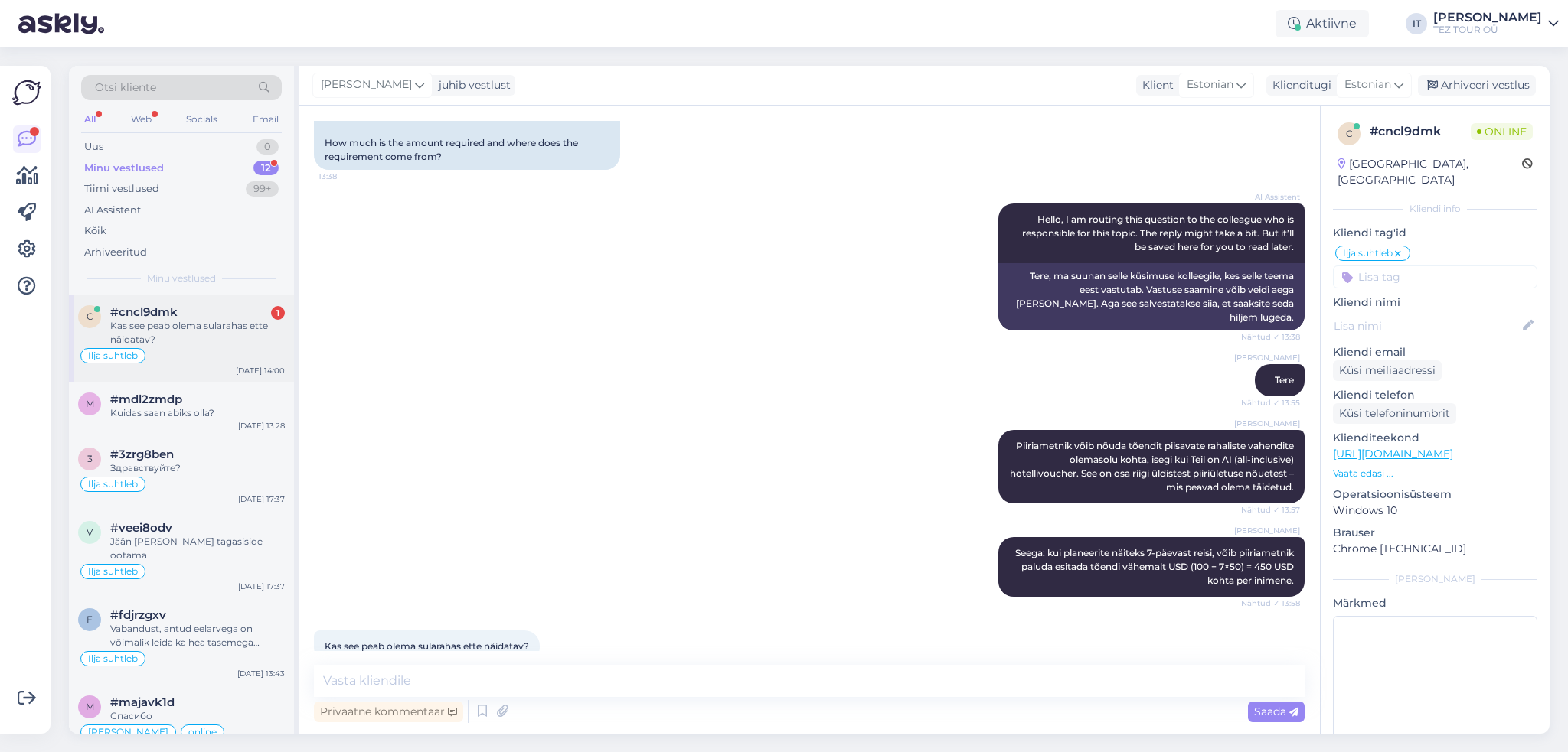
click at [245, 322] on div "Kas see peab olema sularahas ette näidatav?" at bounding box center [198, 333] width 175 height 28
click at [186, 425] on div "m #mdl2zmdp Kuidas saan abiks olla? [DATE] 13:28" at bounding box center [181, 409] width 226 height 55
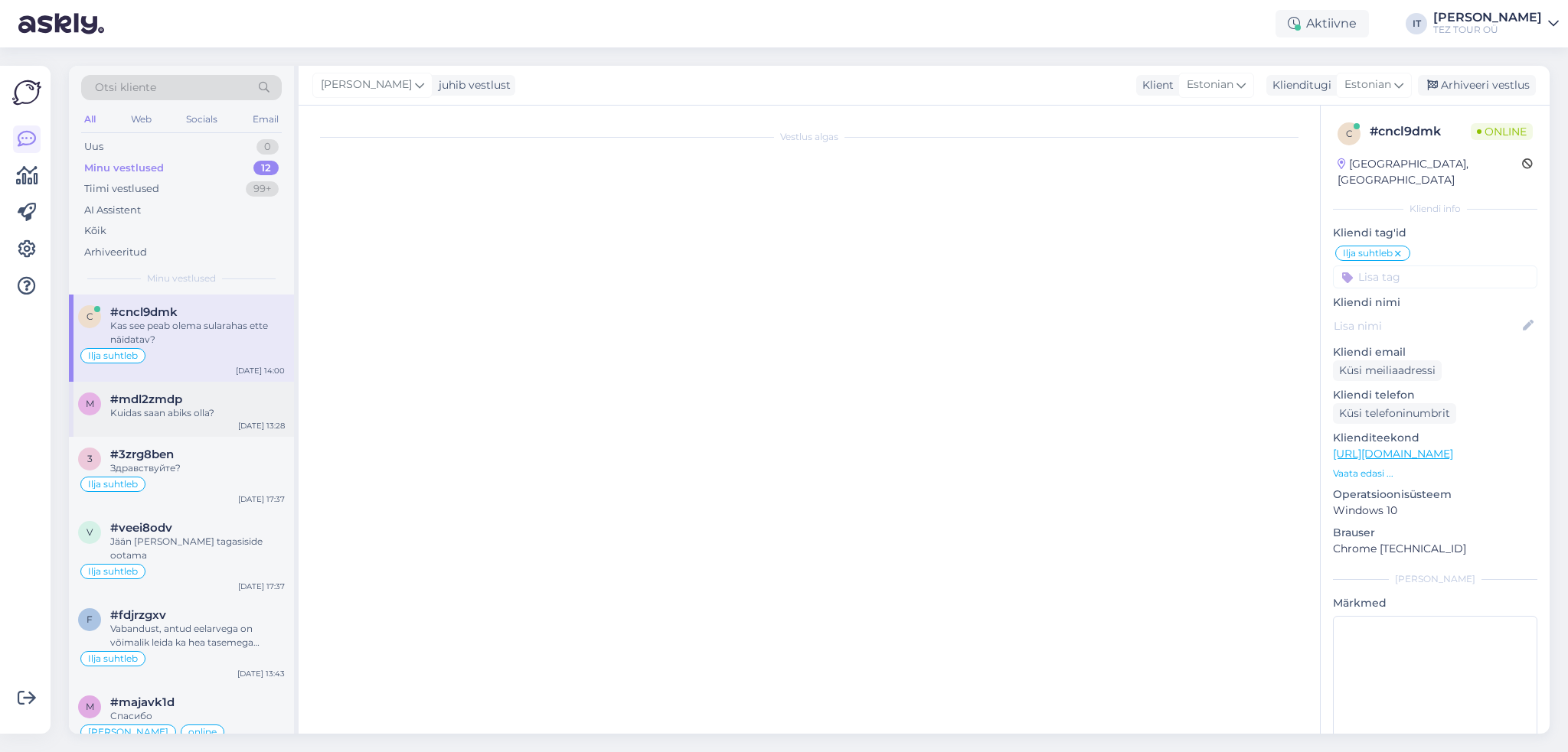
scroll to position [0, 0]
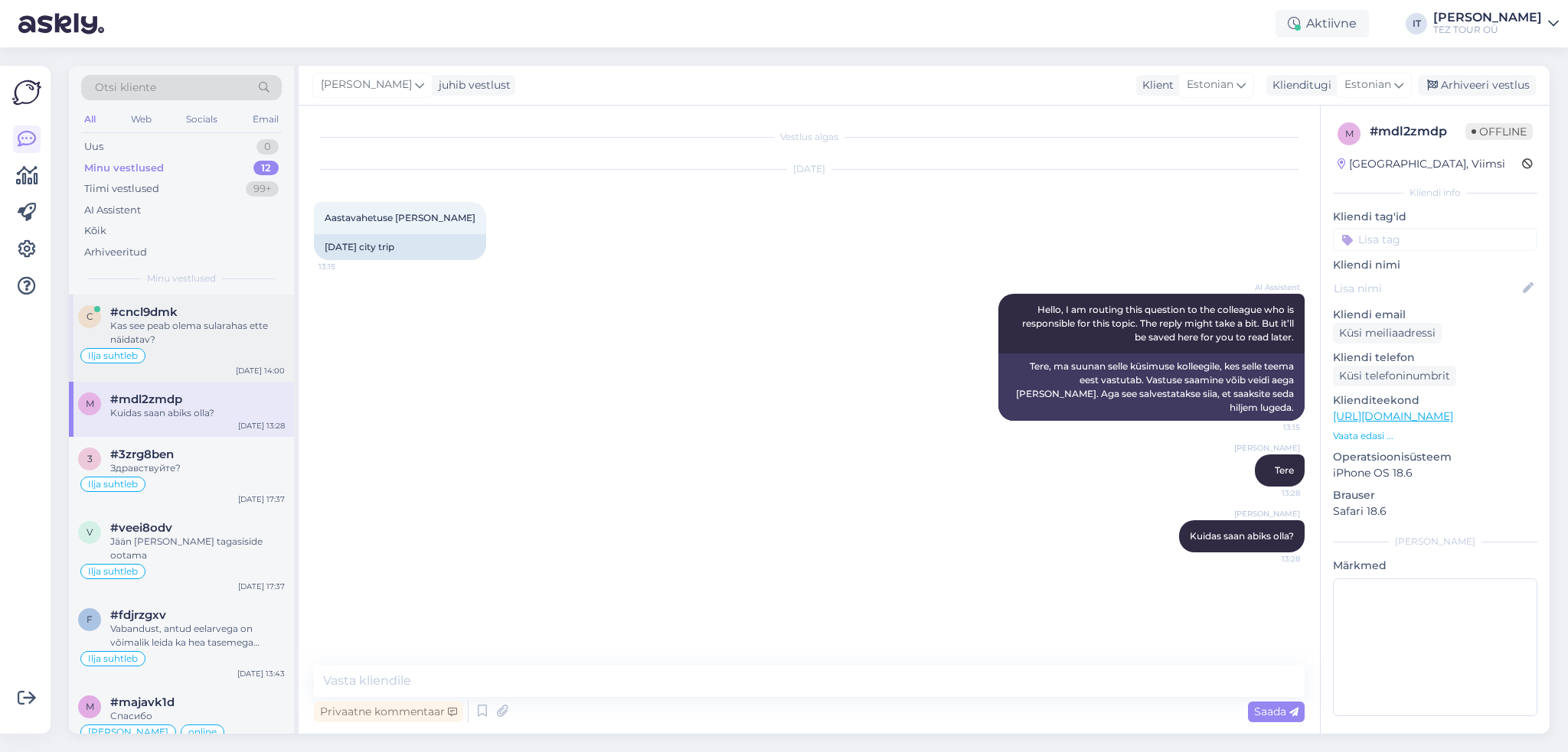
click at [189, 313] on div "#cncl9dmk" at bounding box center [198, 312] width 175 height 14
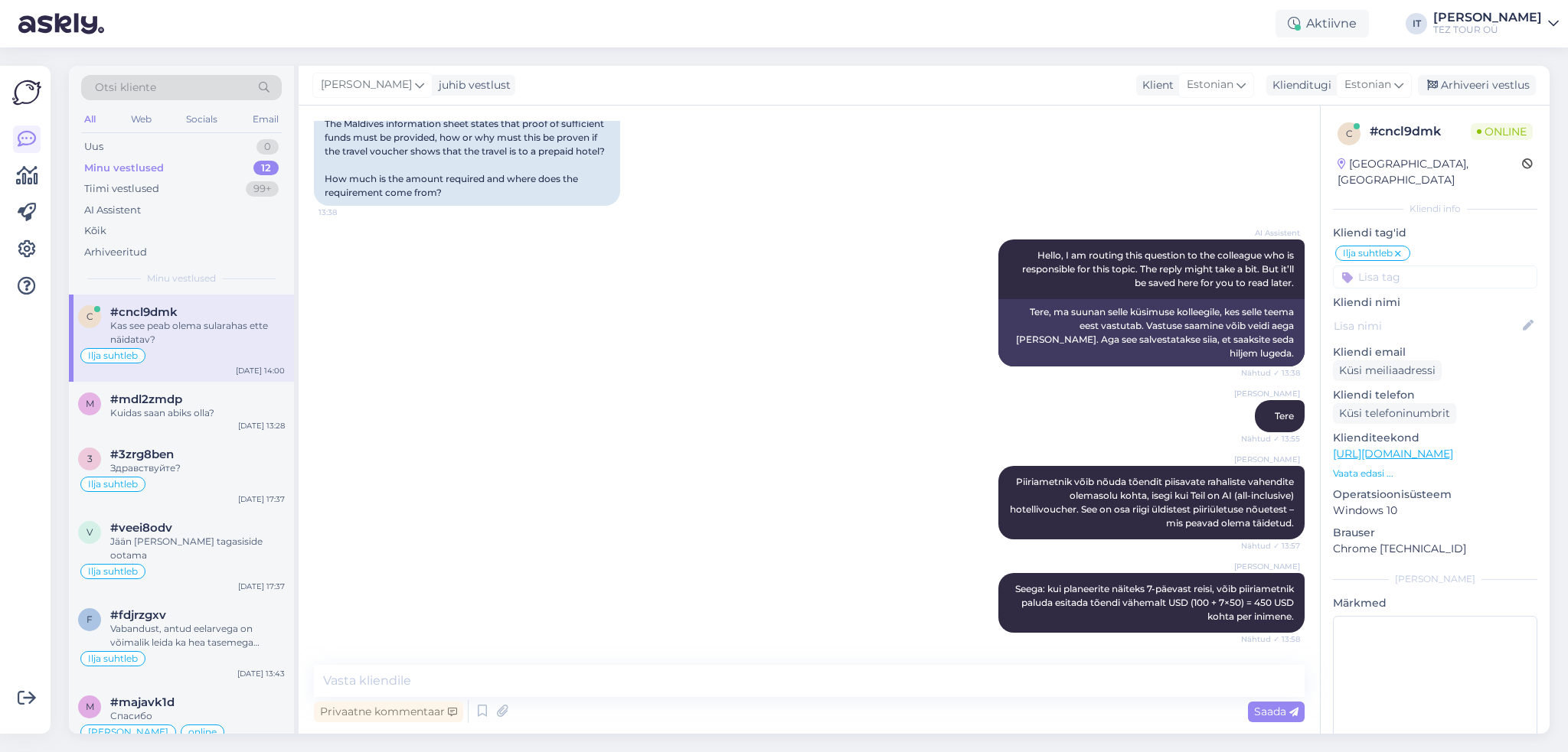
scroll to position [297, 0]
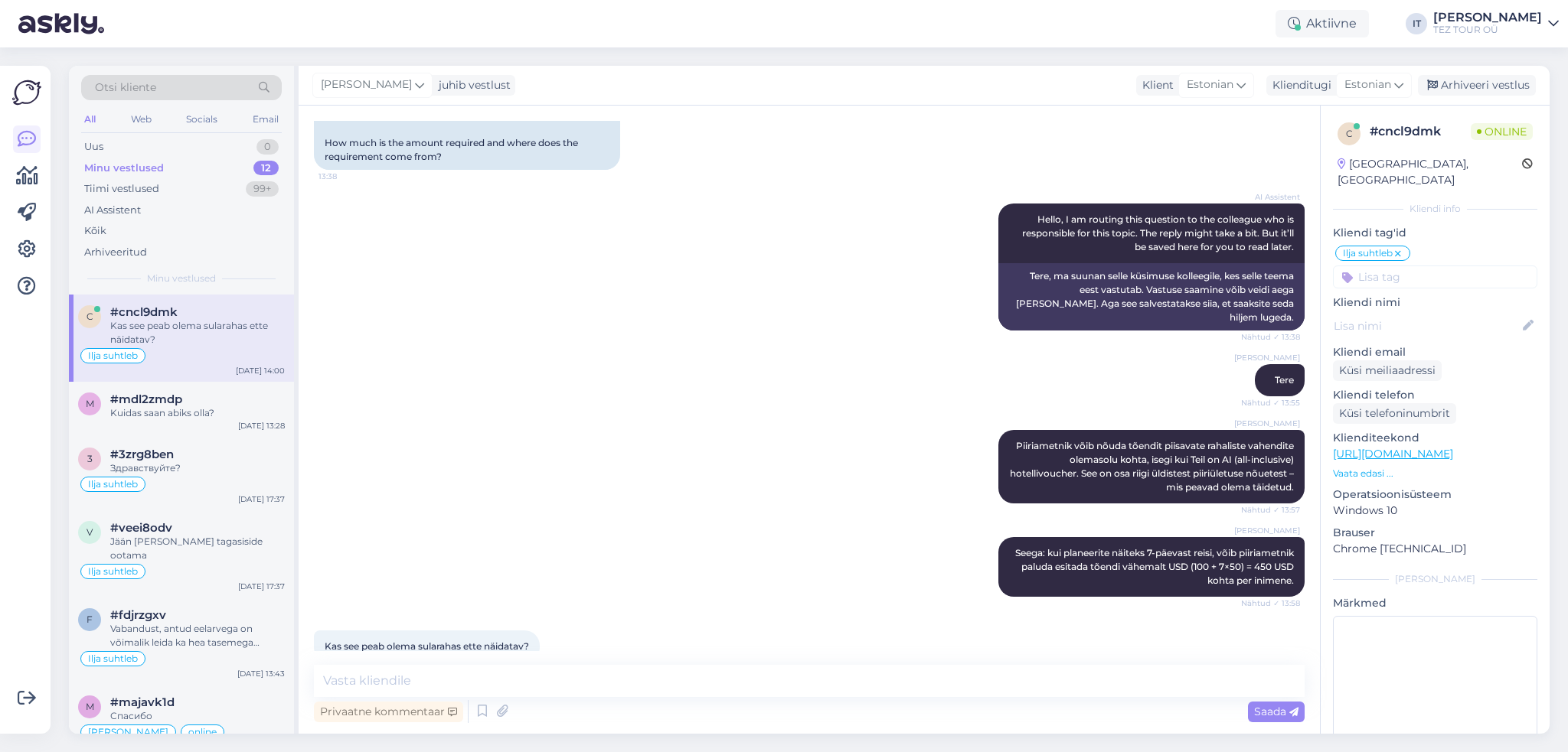
click at [859, 751] on html "Aktiivne IT Ilja Tserepanov TEZ TOUR OÜ Võimalused Veendu, et Askly loob sulle …" at bounding box center [784, 376] width 1568 height 752
click at [710, 663] on div "Vestlus algas [DATE] Tere! Maldiivide infolehel on kirjas, et peab olema tõend …" at bounding box center [809, 419] width 1021 height 628
click at [558, 671] on textarea at bounding box center [809, 682] width 991 height 32
drag, startPoint x: 325, startPoint y: 620, endPoint x: 545, endPoint y: 625, distance: 220.1
click at [540, 630] on div "Kas see peab olema sularahas ette näidatav? 14:00" at bounding box center [427, 647] width 226 height 32
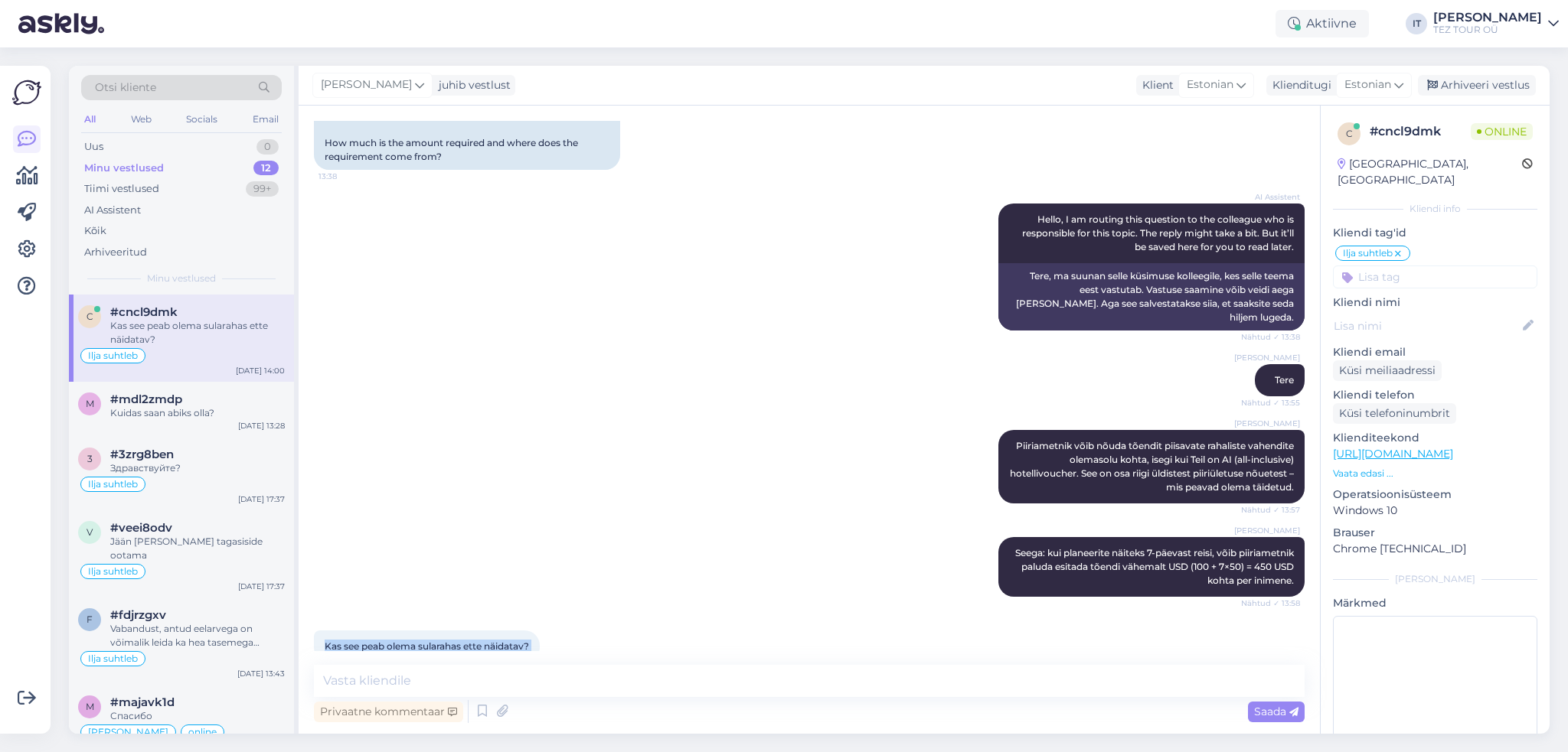
copy div "Kas see peab olema sularahas ette näidatav? 14:00"
click at [573, 664] on div "Vestlus algas [DATE] Tere! Maldiivide infolehel on kirjas, et peab olema tõend …" at bounding box center [809, 419] width 1021 height 628
click at [574, 670] on textarea at bounding box center [809, 682] width 991 height 32
click at [337, 682] on textarea "Ei, pangakonto väljavõtest" at bounding box center [809, 682] width 991 height 32
click at [641, 681] on textarea "Ei, piisab ka pangakonto väljavõtest" at bounding box center [809, 682] width 991 height 32
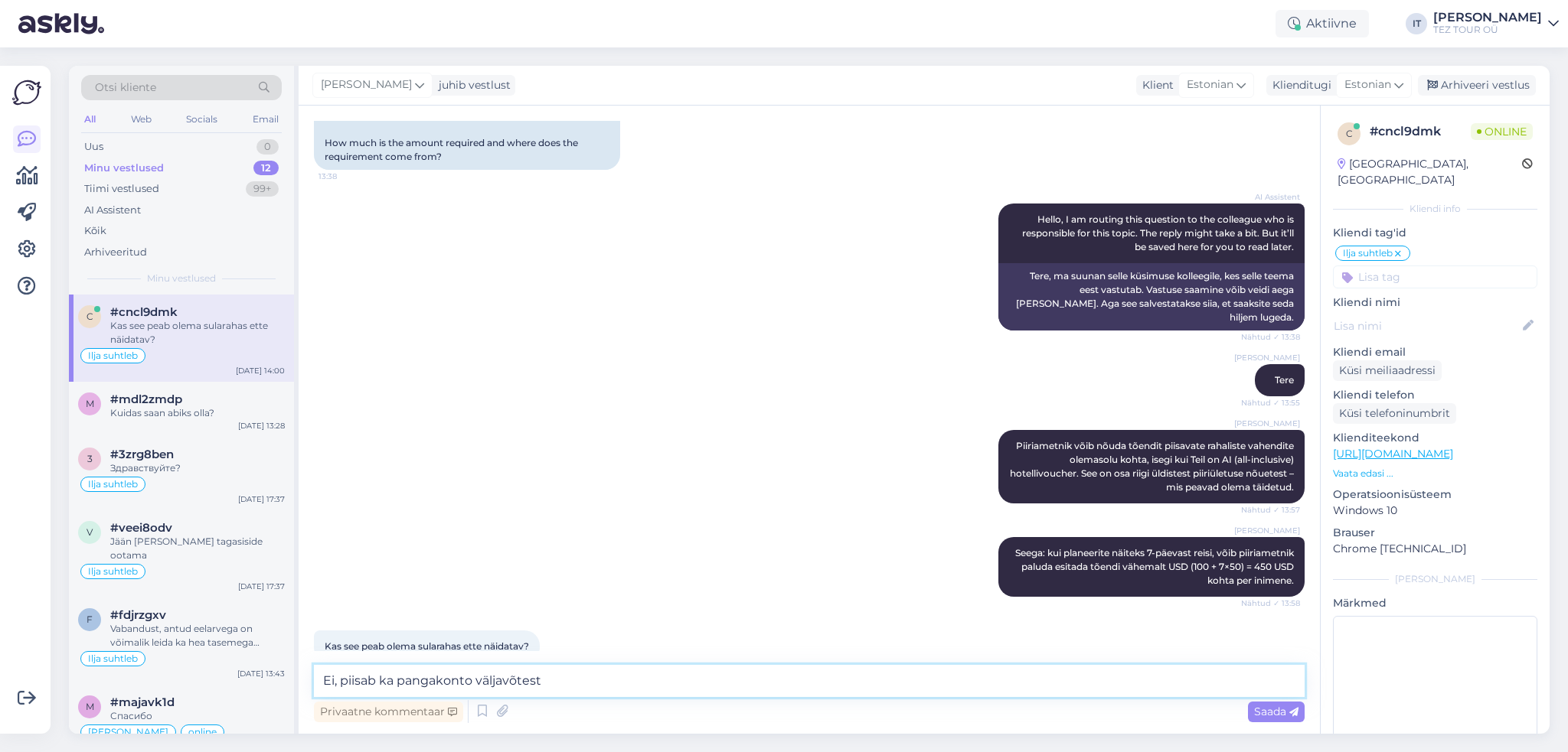
type textarea "Ei, piisab ka pangakonto väljavõtest."
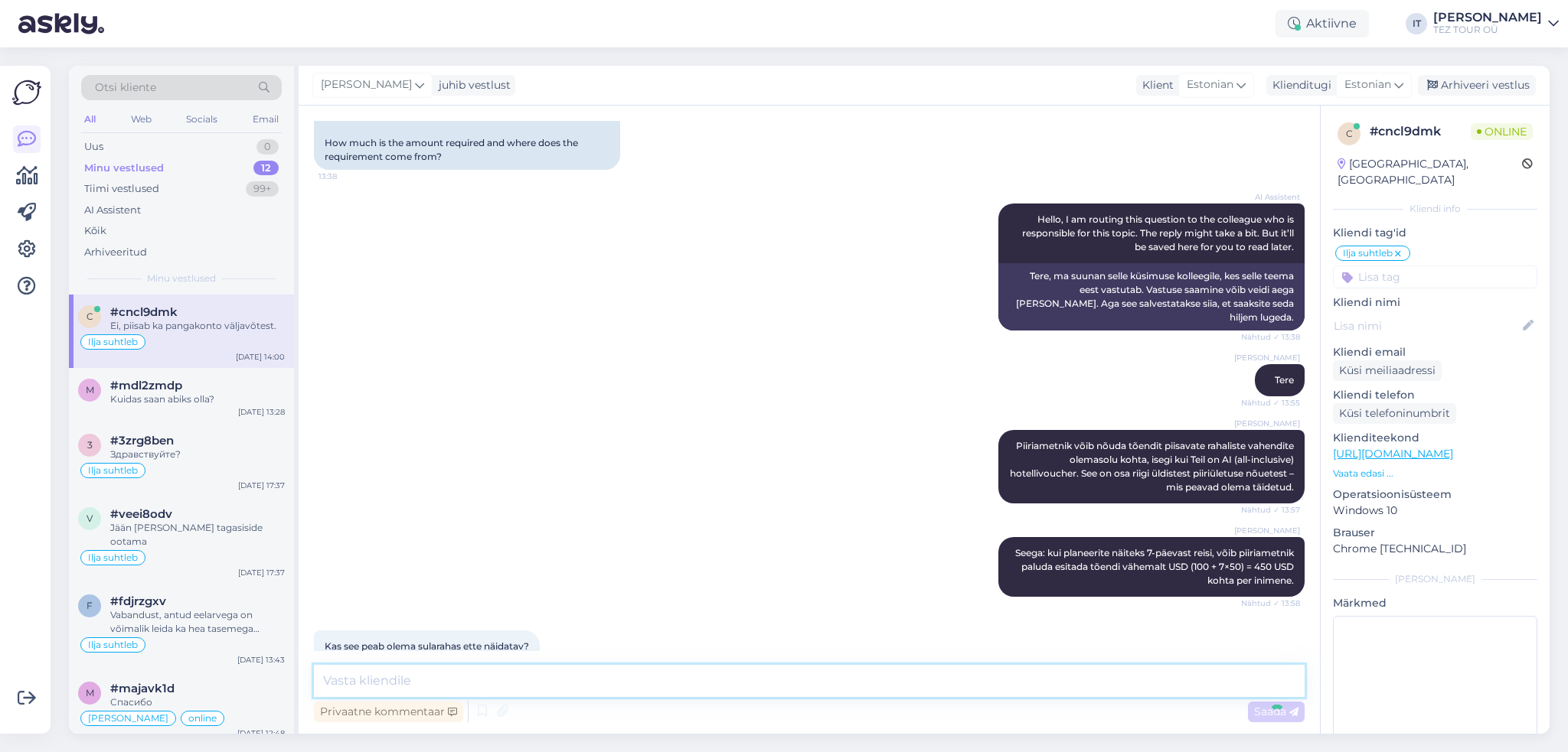
scroll to position [362, 0]
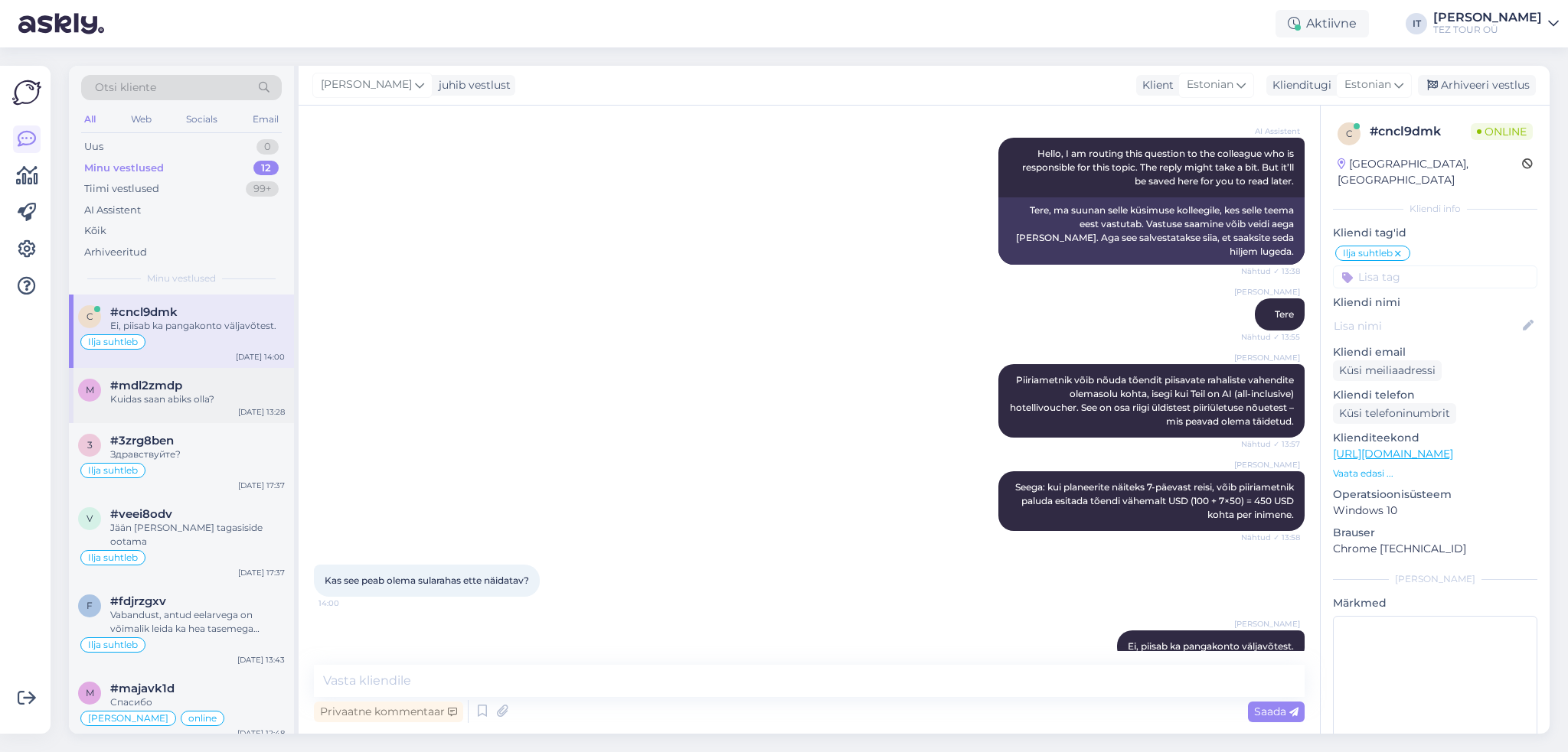
click at [174, 397] on div "Kuidas saan abiks olla?" at bounding box center [198, 399] width 175 height 14
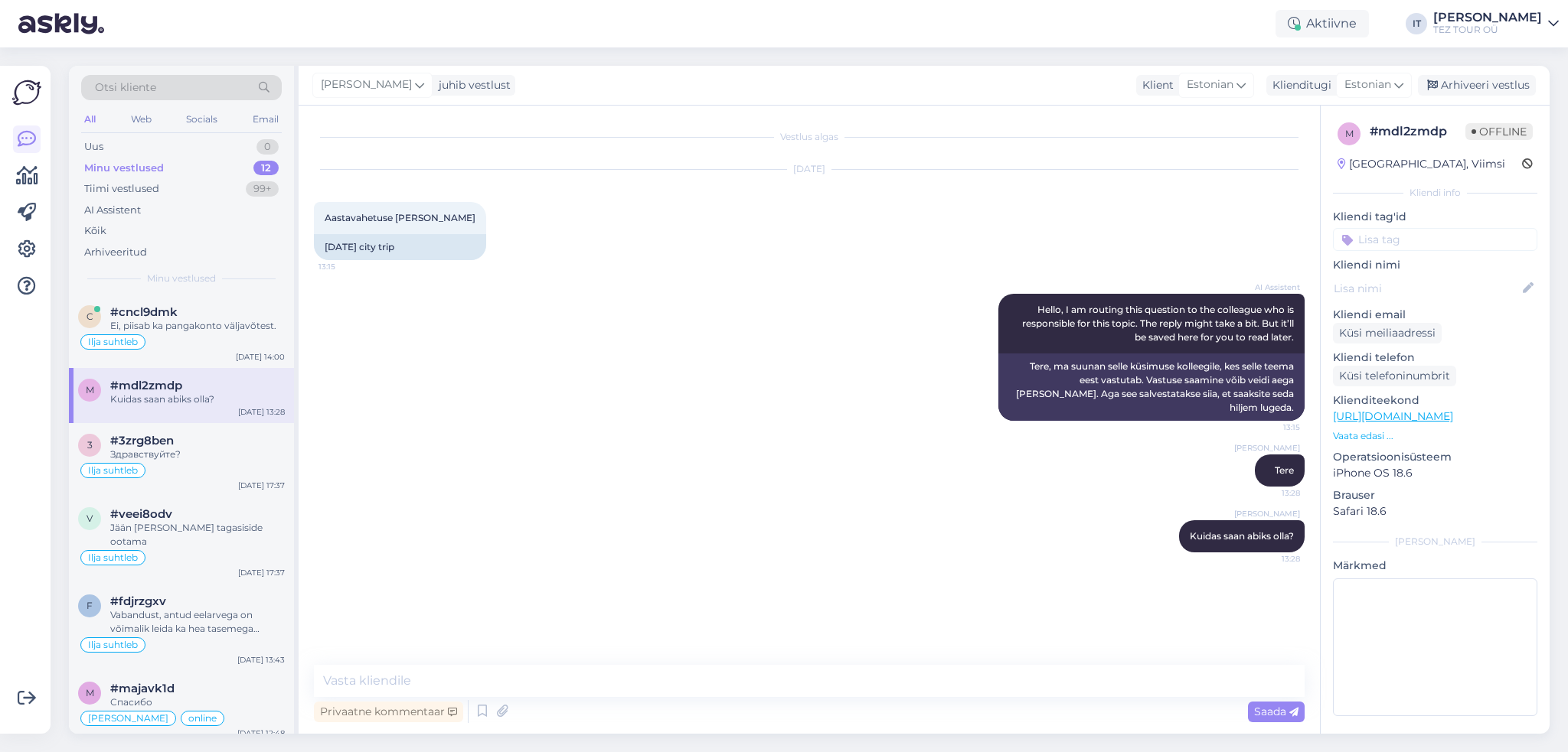
click at [1458, 242] on input at bounding box center [1435, 239] width 205 height 23
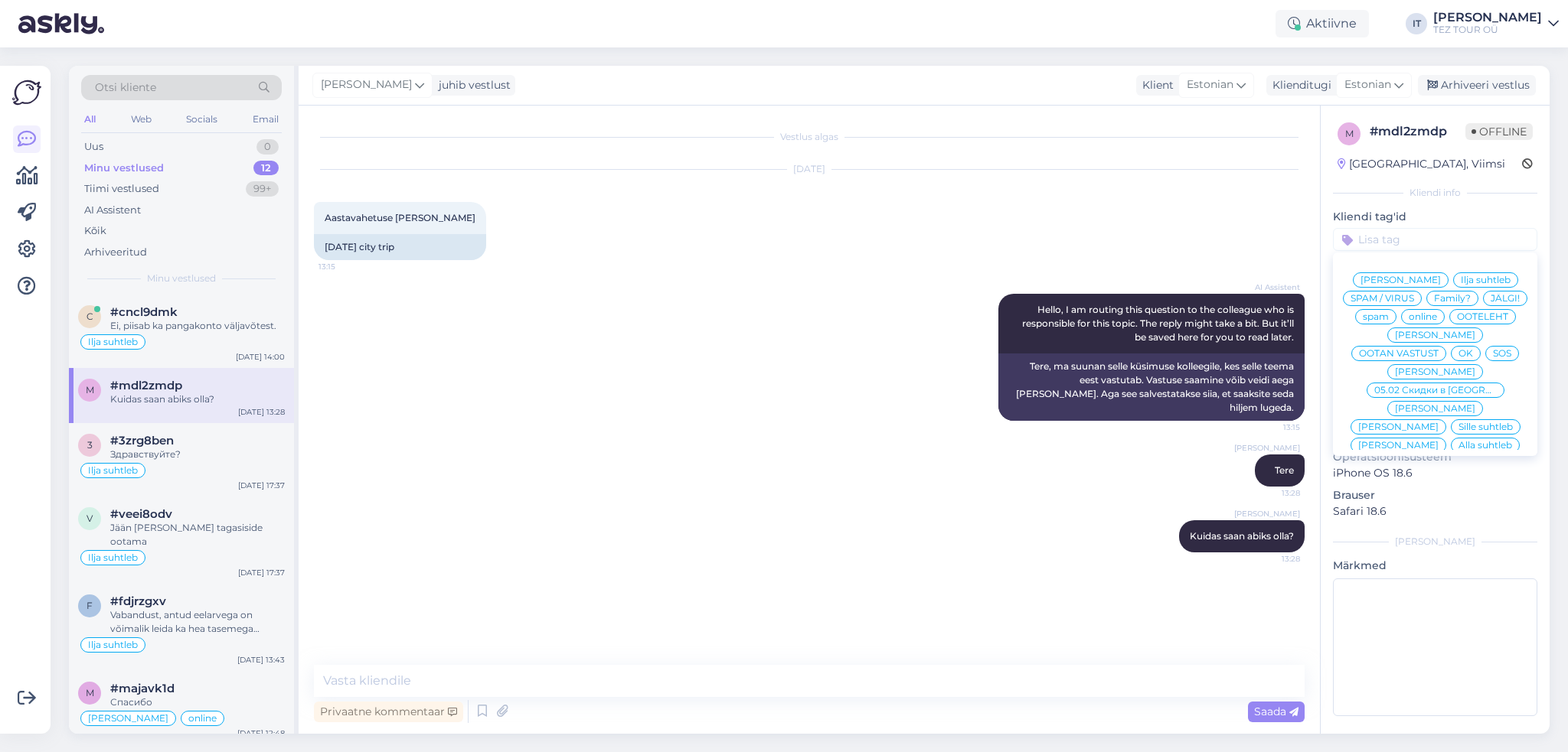
click at [1473, 273] on div "Ilja suhtleb" at bounding box center [1486, 280] width 65 height 15
